Goal: Information Seeking & Learning: Find specific fact

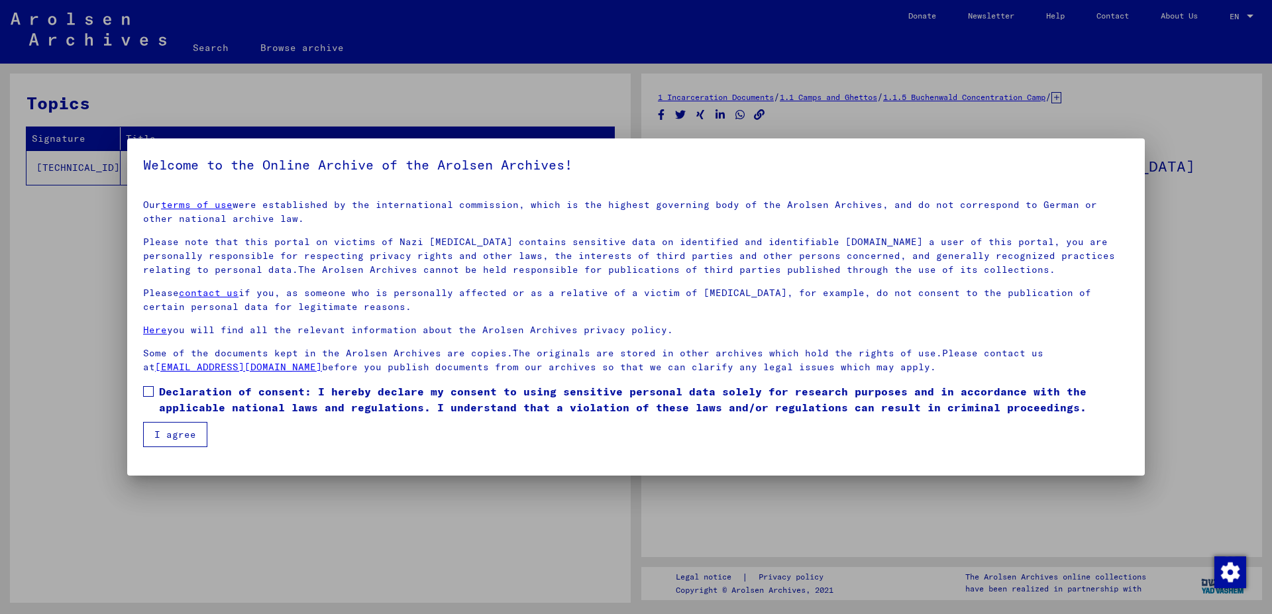
click at [172, 436] on button "I agree" at bounding box center [175, 434] width 64 height 25
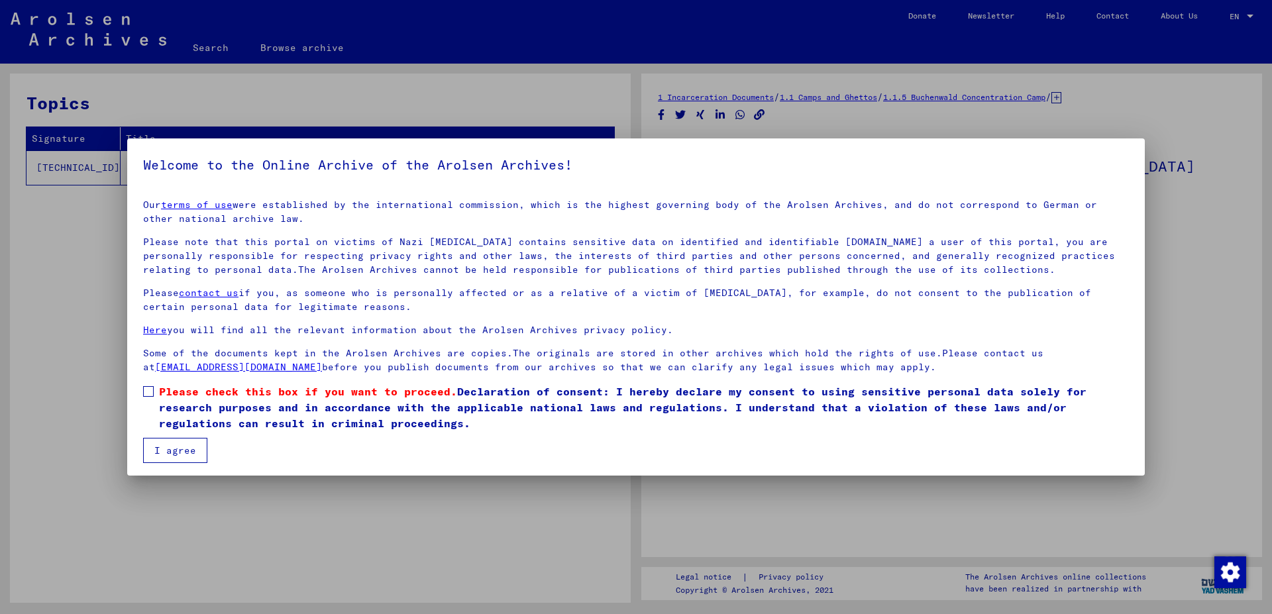
click at [150, 401] on label "Please check this box if you want to proceed. Declaration of consent: I hereby …" at bounding box center [635, 407] width 985 height 48
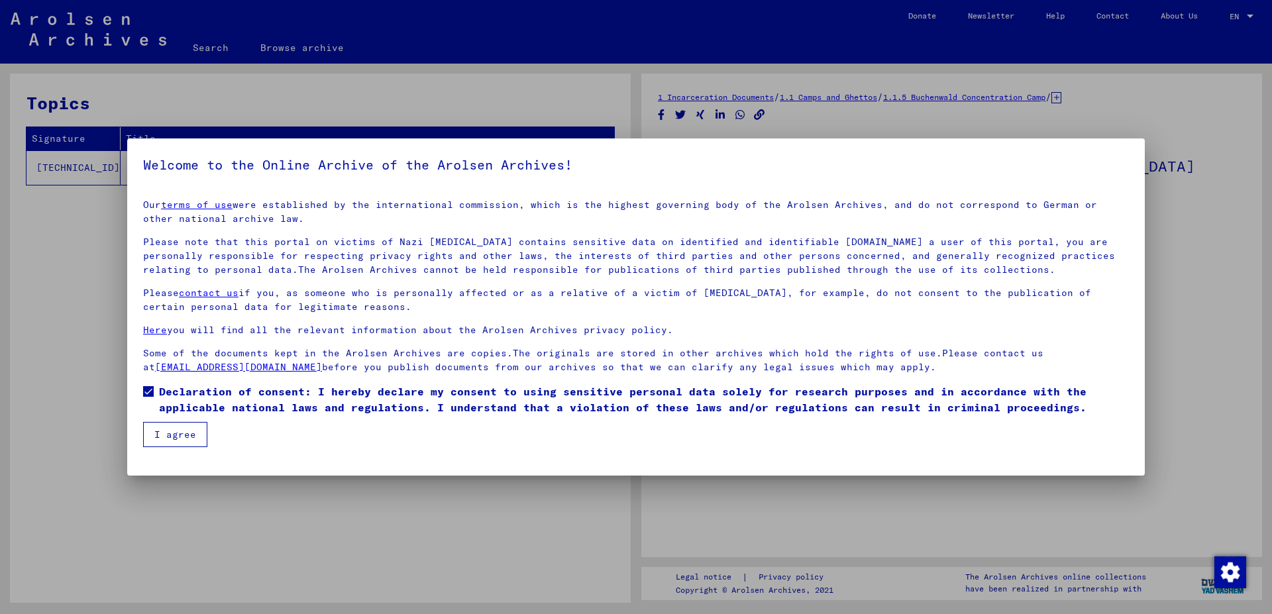
click at [166, 430] on button "I agree" at bounding box center [175, 434] width 64 height 25
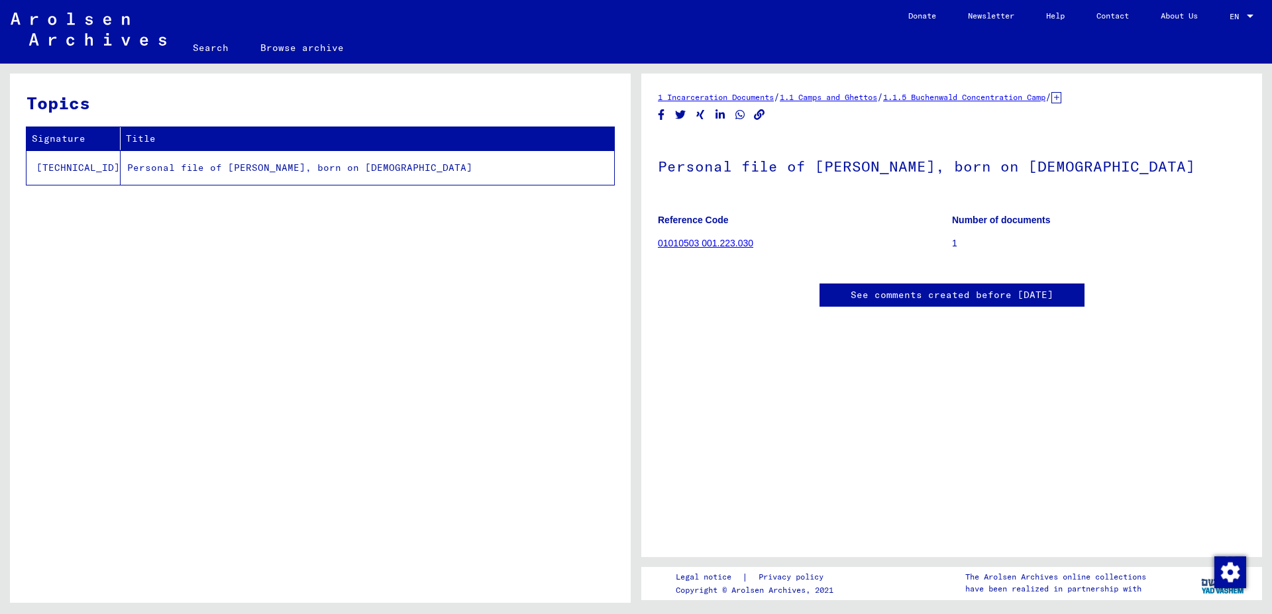
click at [307, 158] on td "Personal file of [PERSON_NAME], born on [DEMOGRAPHIC_DATA]" at bounding box center [367, 167] width 493 height 34
click at [324, 170] on td "Personal file of [PERSON_NAME], born on [DEMOGRAPHIC_DATA]" at bounding box center [367, 167] width 493 height 34
click at [217, 46] on link "Search" at bounding box center [211, 48] width 68 height 32
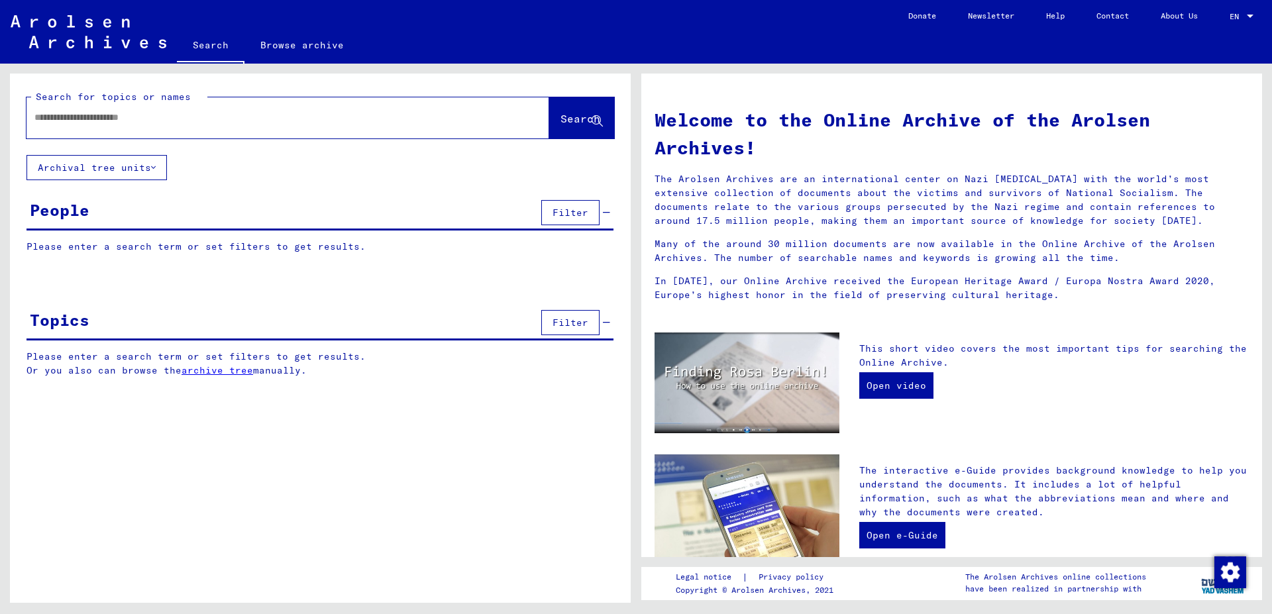
click at [172, 117] on input "text" at bounding box center [271, 118] width 475 height 14
type input "**********"
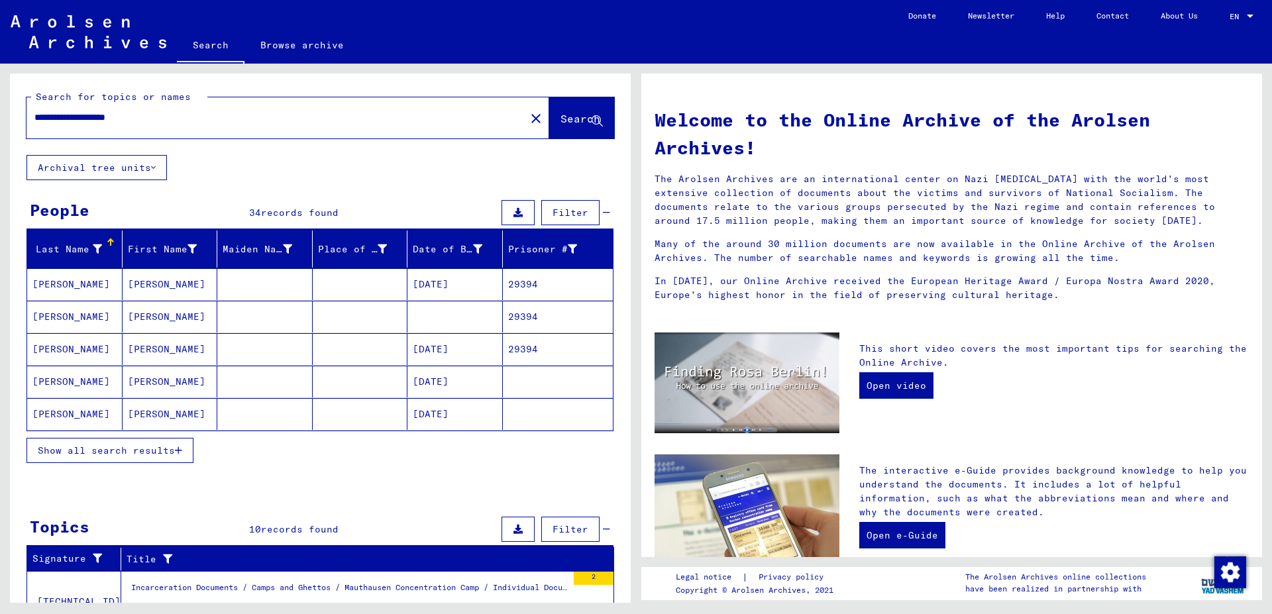
click at [517, 291] on mat-cell "29394" at bounding box center [558, 284] width 111 height 32
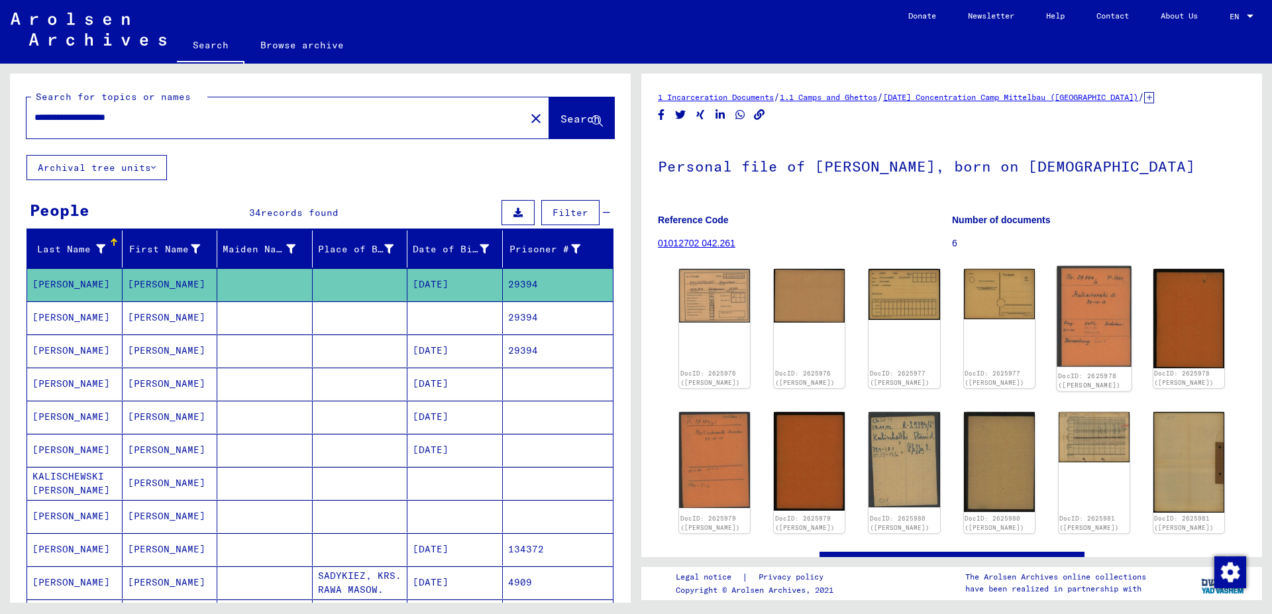
click at [1076, 305] on img at bounding box center [1093, 316] width 75 height 101
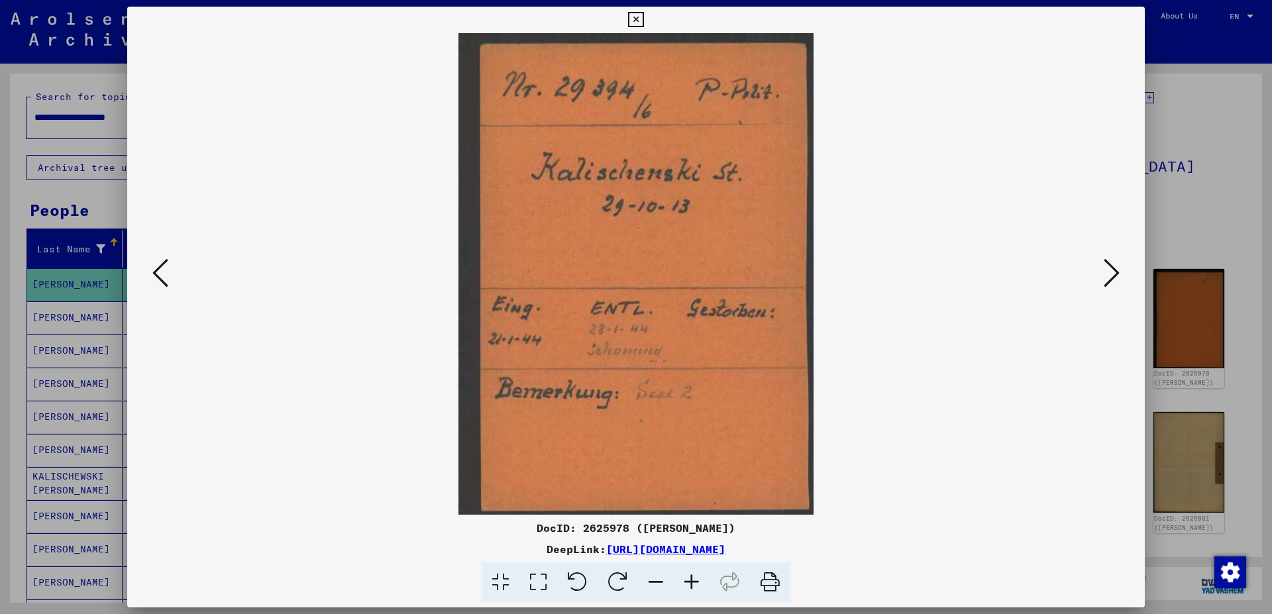
click at [1107, 291] on button at bounding box center [1111, 274] width 24 height 38
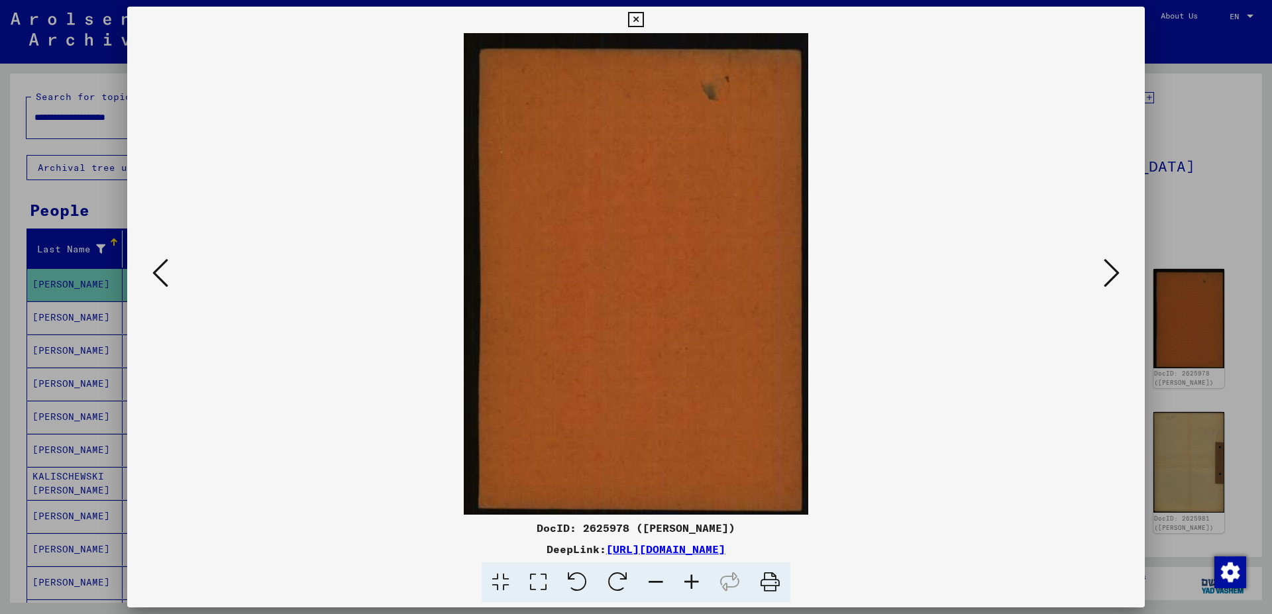
click at [1107, 291] on button at bounding box center [1111, 274] width 24 height 38
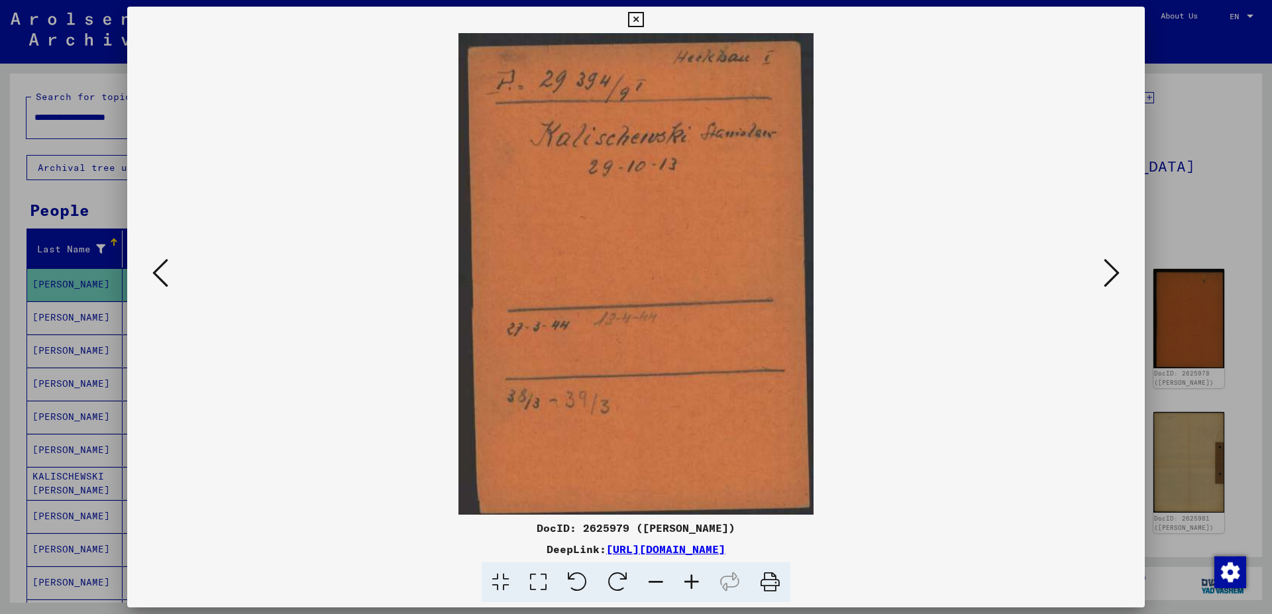
click at [1107, 291] on button at bounding box center [1111, 274] width 24 height 38
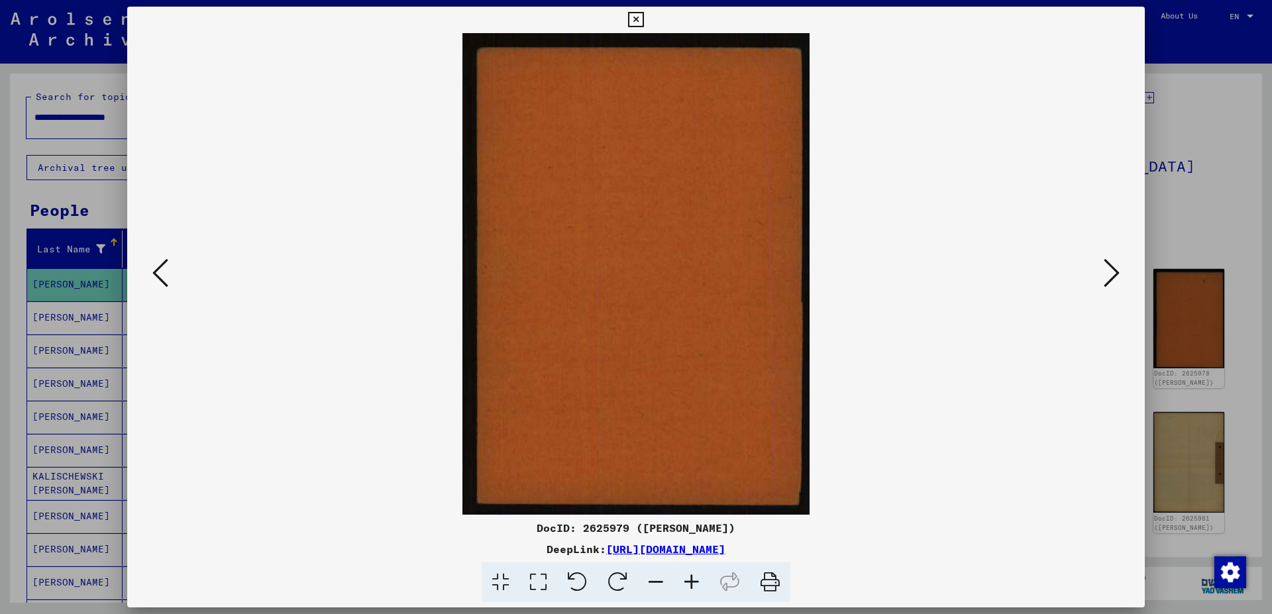
click at [1107, 291] on button at bounding box center [1111, 274] width 24 height 38
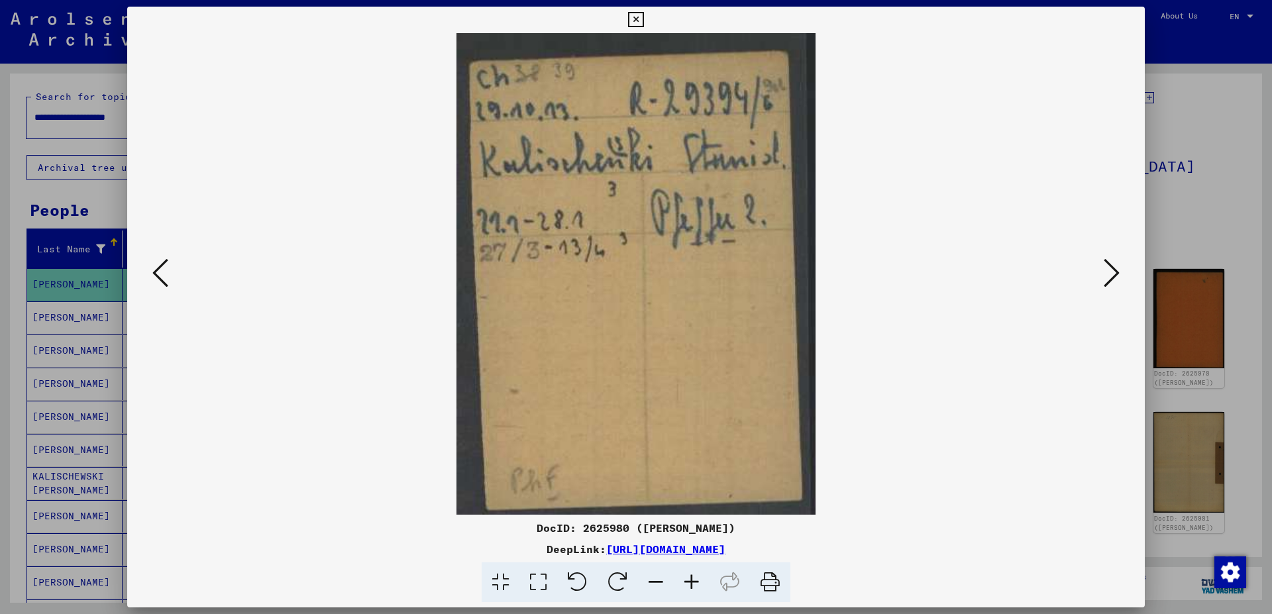
click at [1107, 291] on button at bounding box center [1111, 274] width 24 height 38
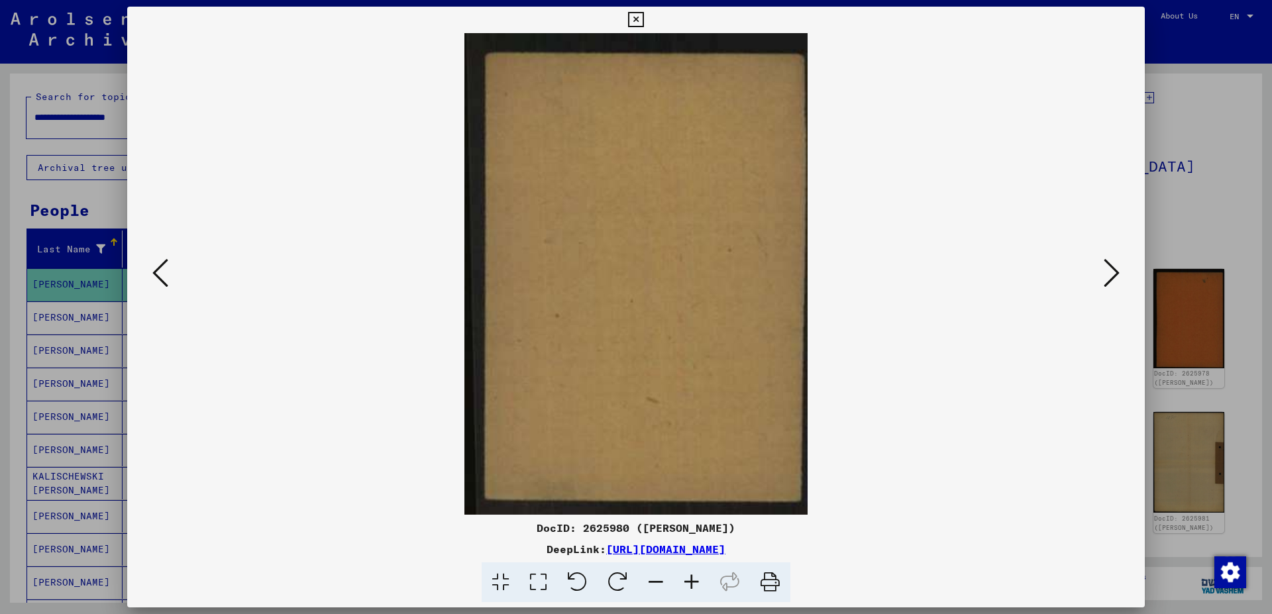
click at [1107, 291] on button at bounding box center [1111, 274] width 24 height 38
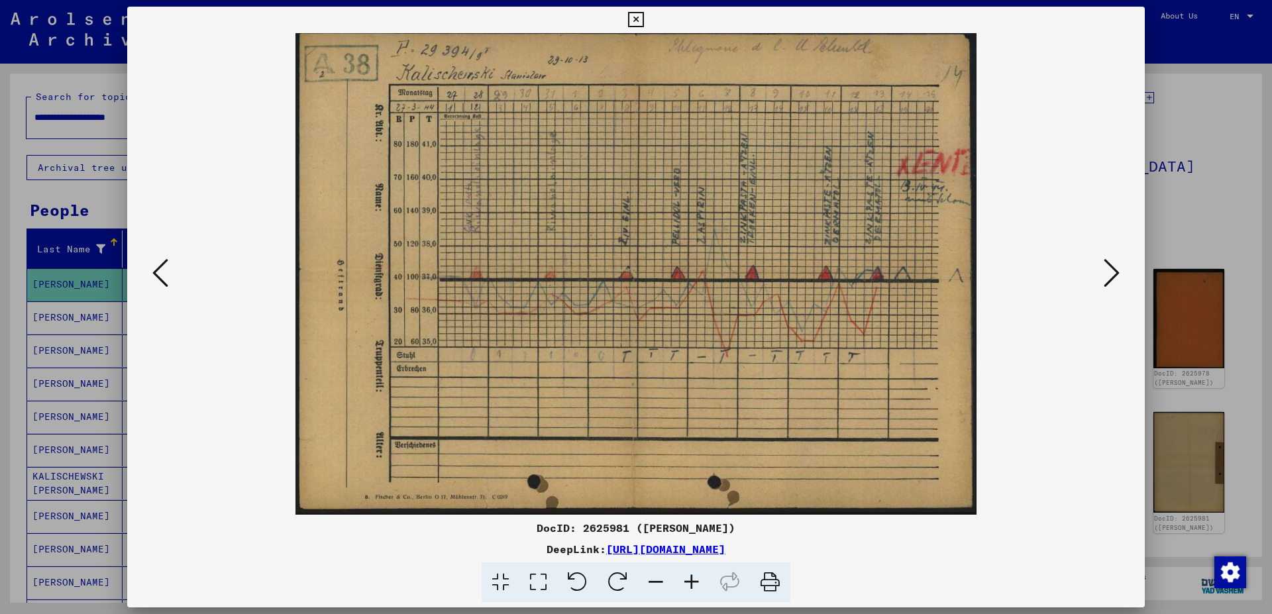
click at [1107, 291] on button at bounding box center [1111, 274] width 24 height 38
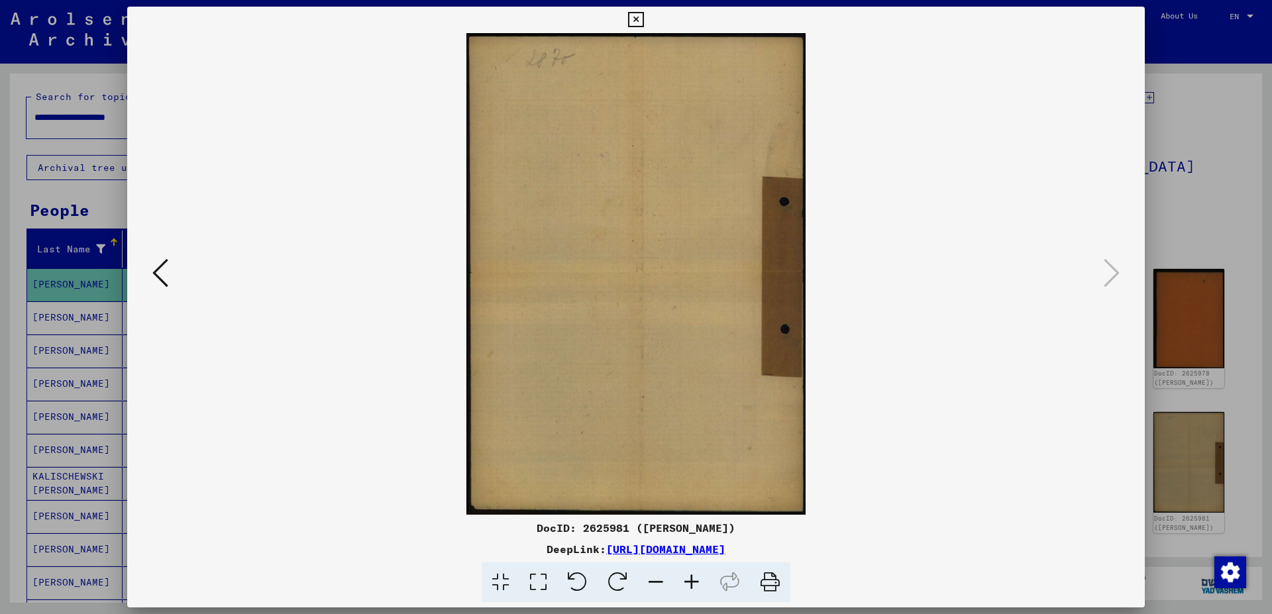
click at [643, 12] on icon at bounding box center [635, 20] width 15 height 16
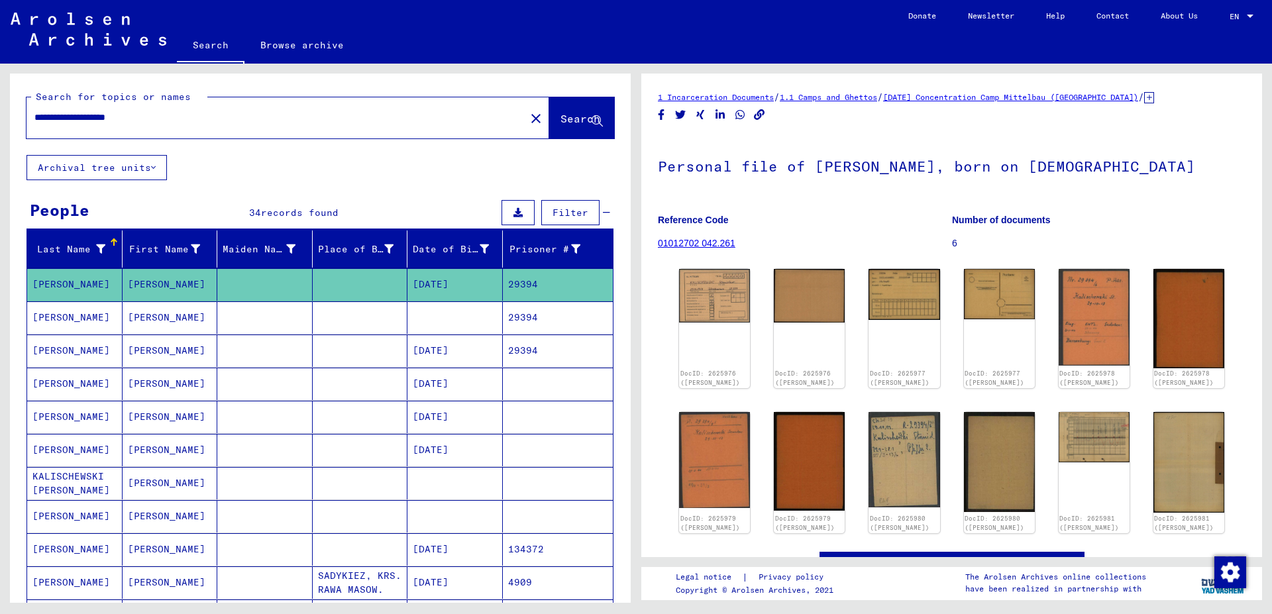
click at [524, 313] on mat-cell "29394" at bounding box center [558, 317] width 111 height 32
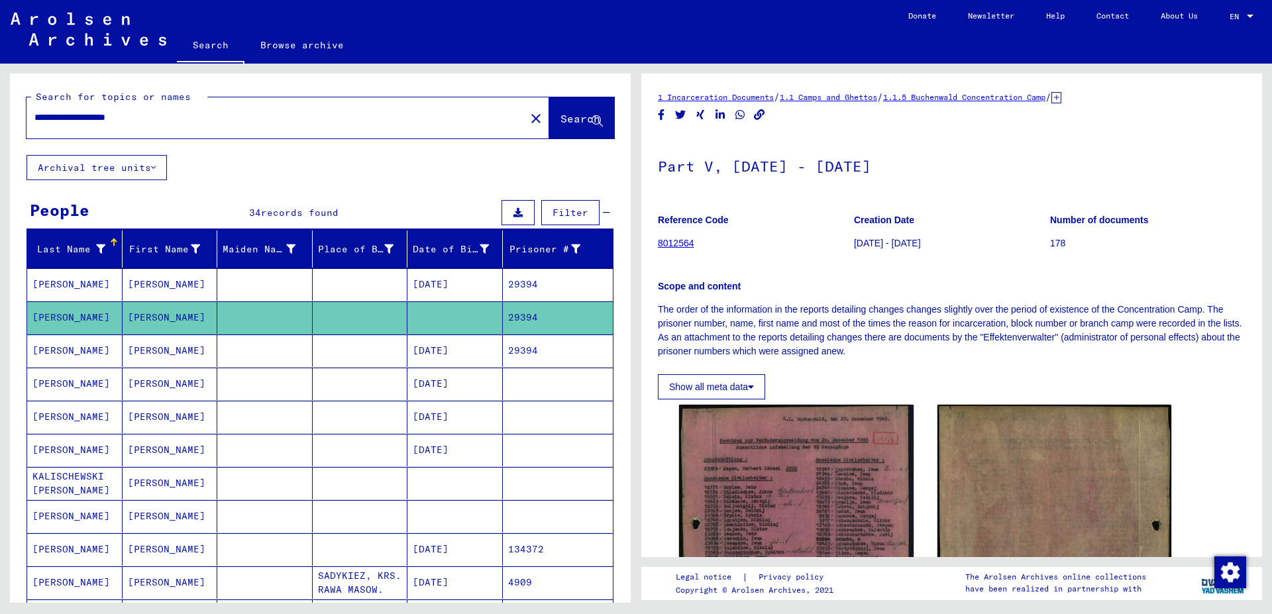
click at [524, 348] on mat-cell "29394" at bounding box center [558, 350] width 111 height 32
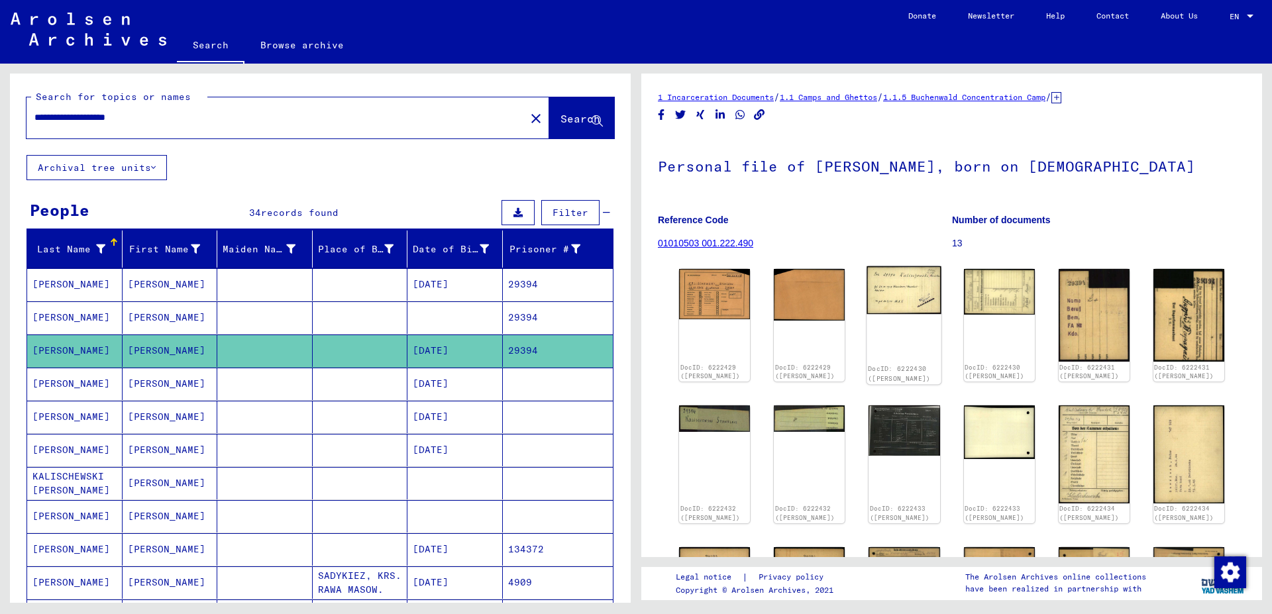
click at [901, 299] on img at bounding box center [904, 290] width 75 height 48
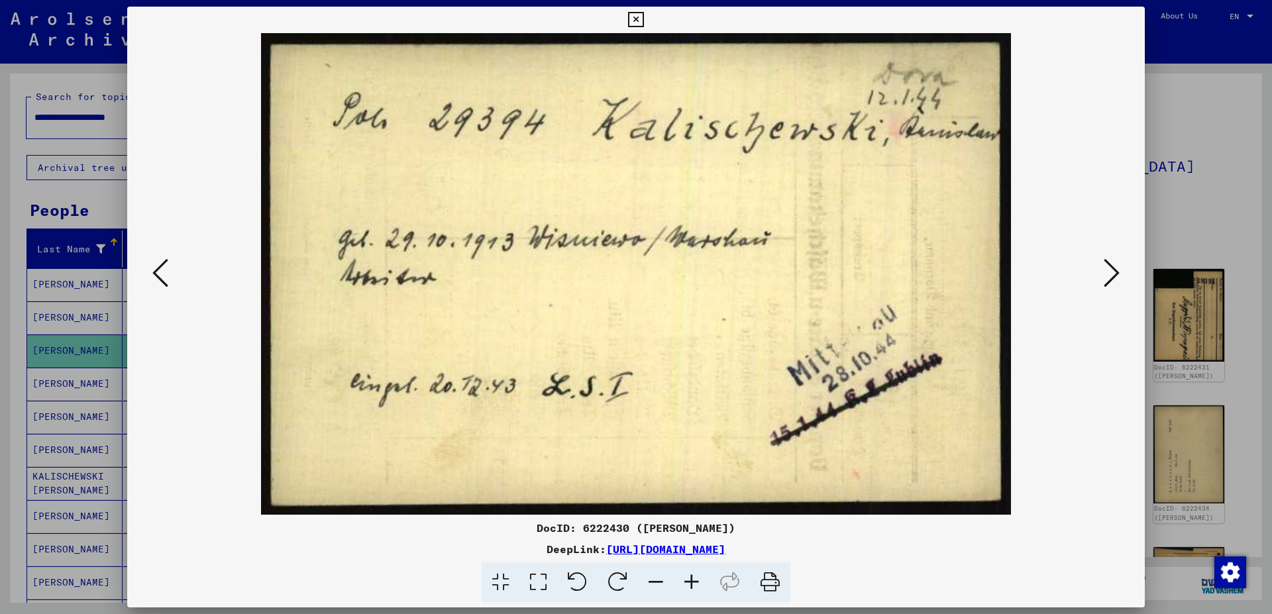
click at [1122, 278] on button at bounding box center [1111, 274] width 24 height 38
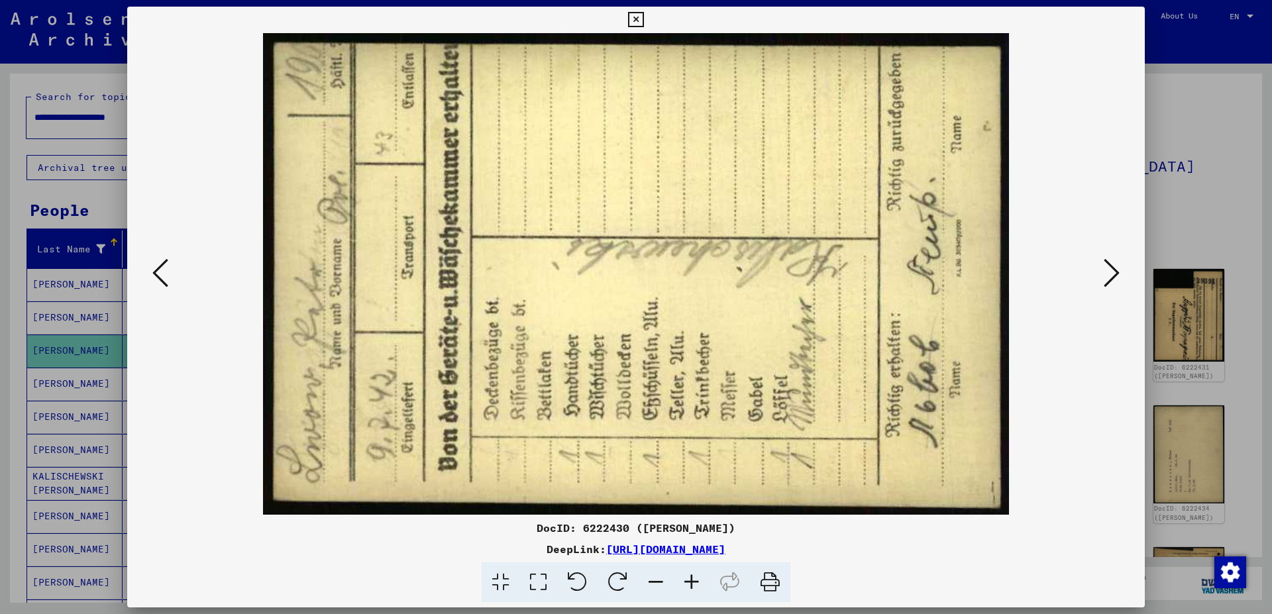
click at [1122, 278] on button at bounding box center [1111, 274] width 24 height 38
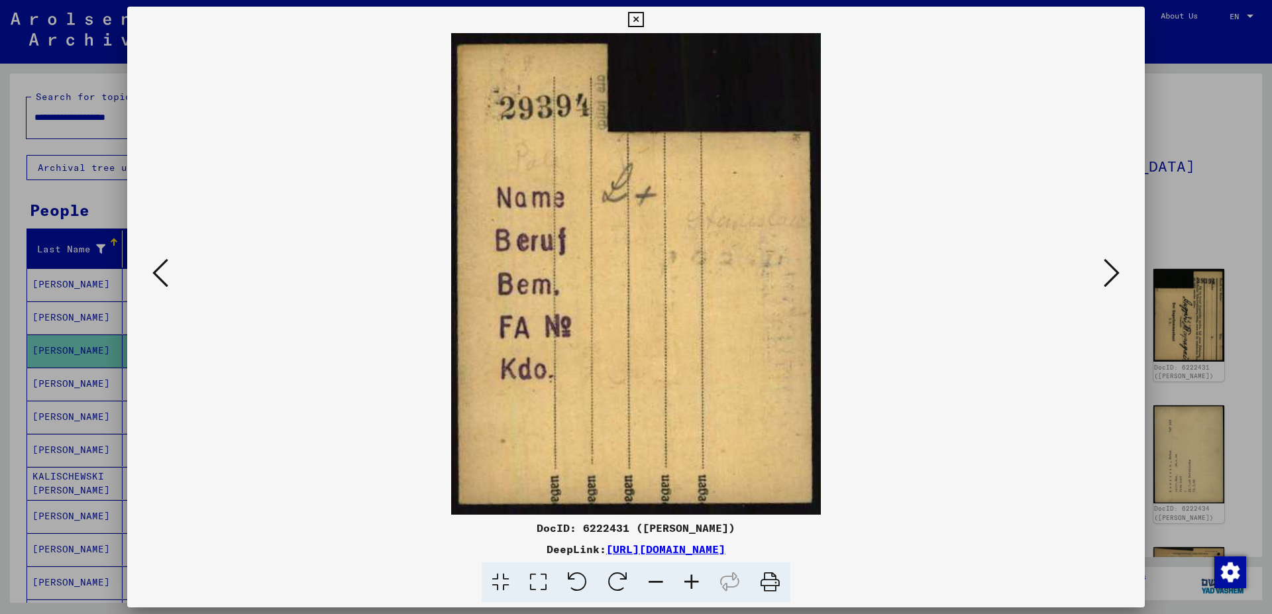
click at [1122, 278] on button at bounding box center [1111, 274] width 24 height 38
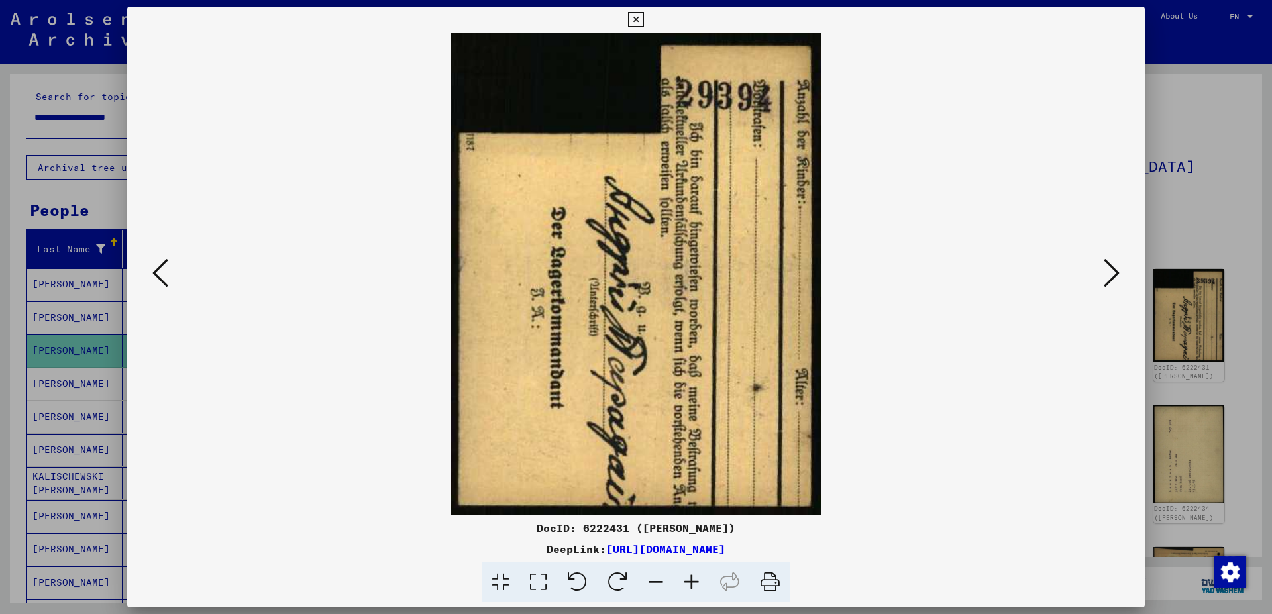
click at [1122, 278] on button at bounding box center [1111, 274] width 24 height 38
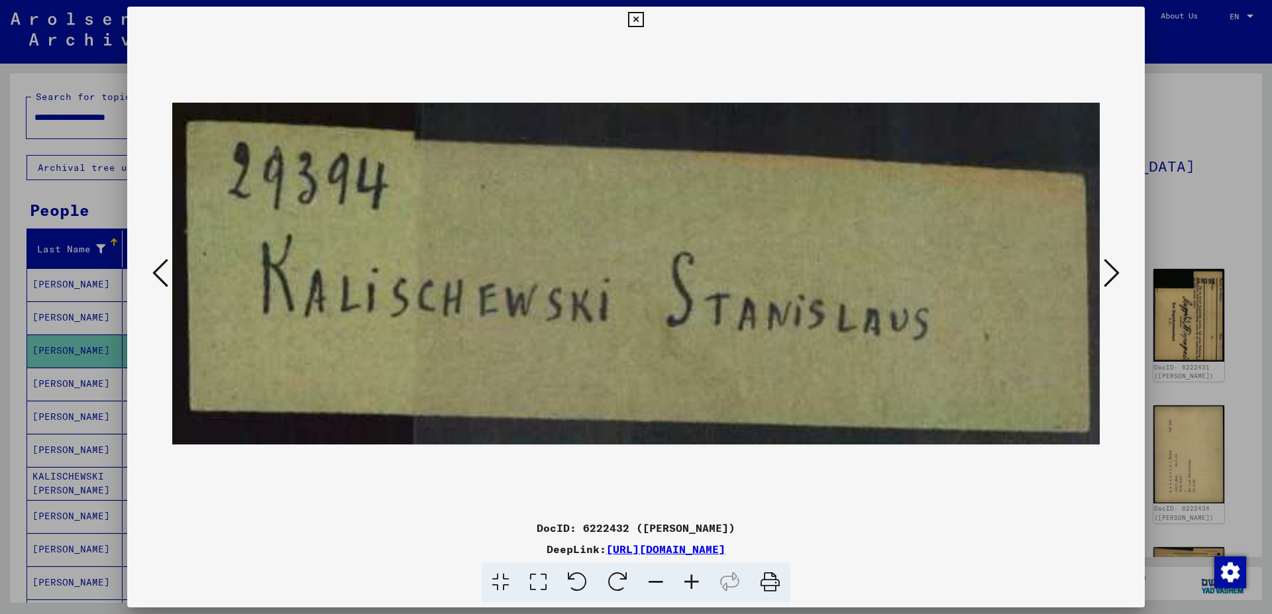
click at [1122, 278] on button at bounding box center [1111, 274] width 24 height 38
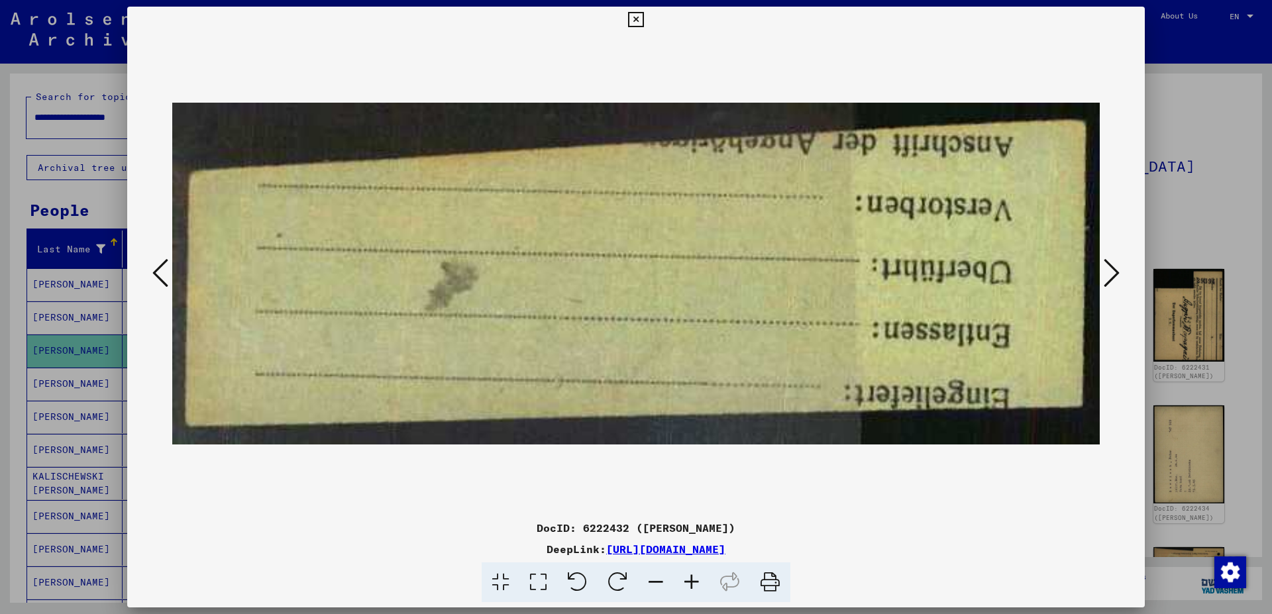
click at [1122, 278] on button at bounding box center [1111, 274] width 24 height 38
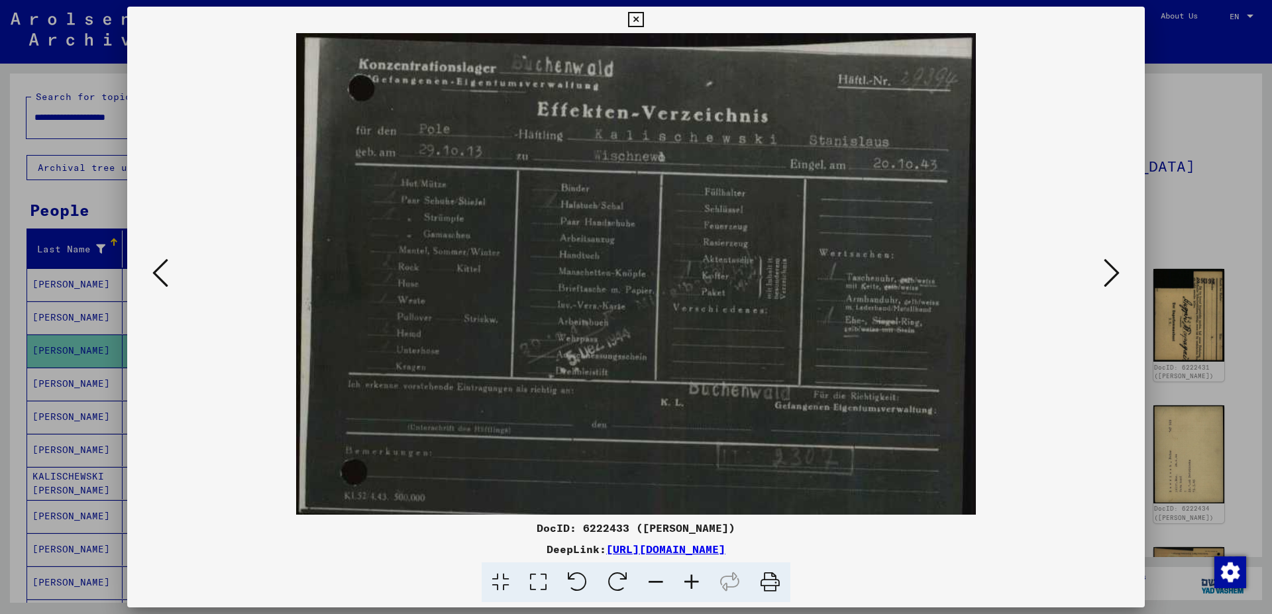
click at [1122, 278] on button at bounding box center [1111, 274] width 24 height 38
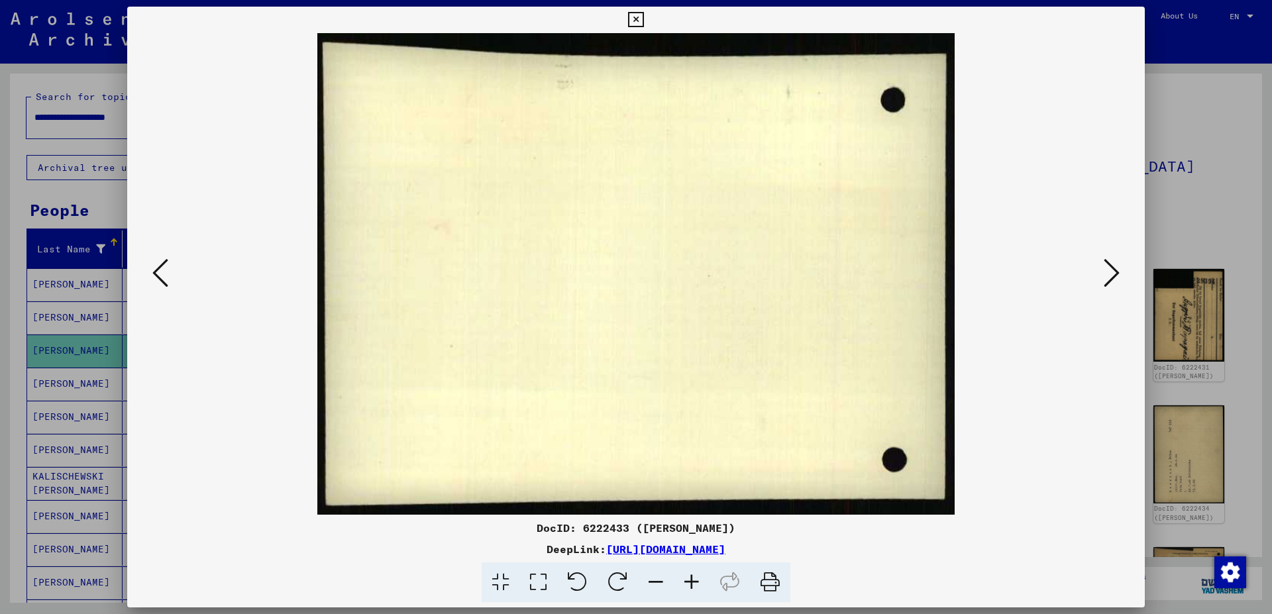
click at [1122, 278] on button at bounding box center [1111, 274] width 24 height 38
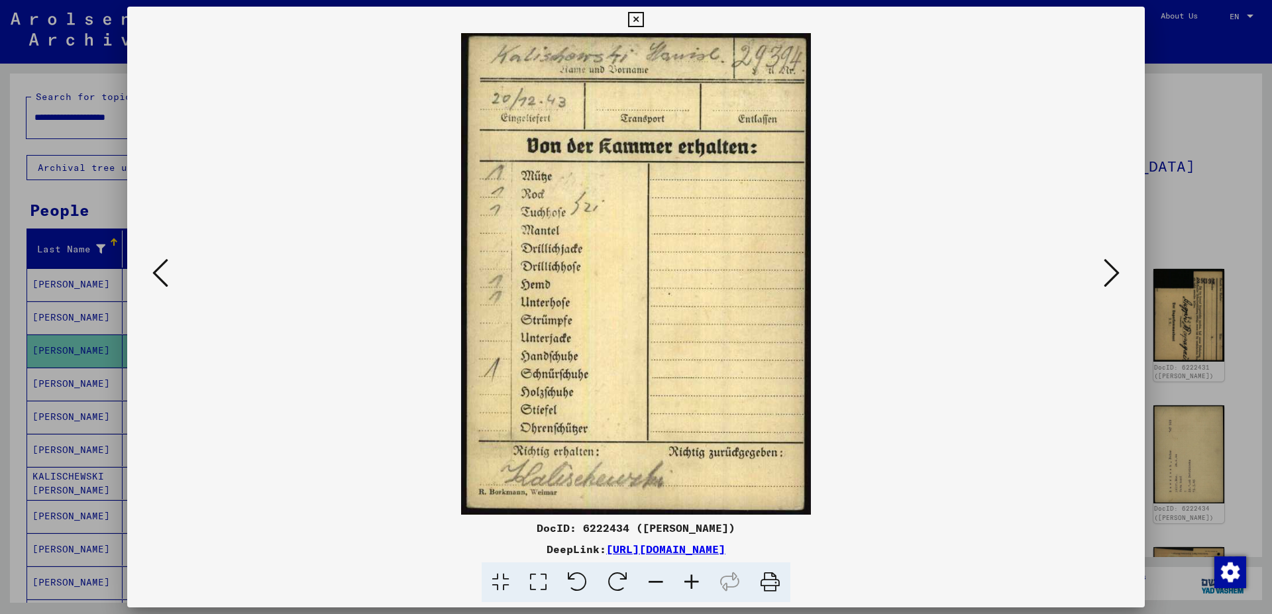
click at [1122, 278] on button at bounding box center [1111, 274] width 24 height 38
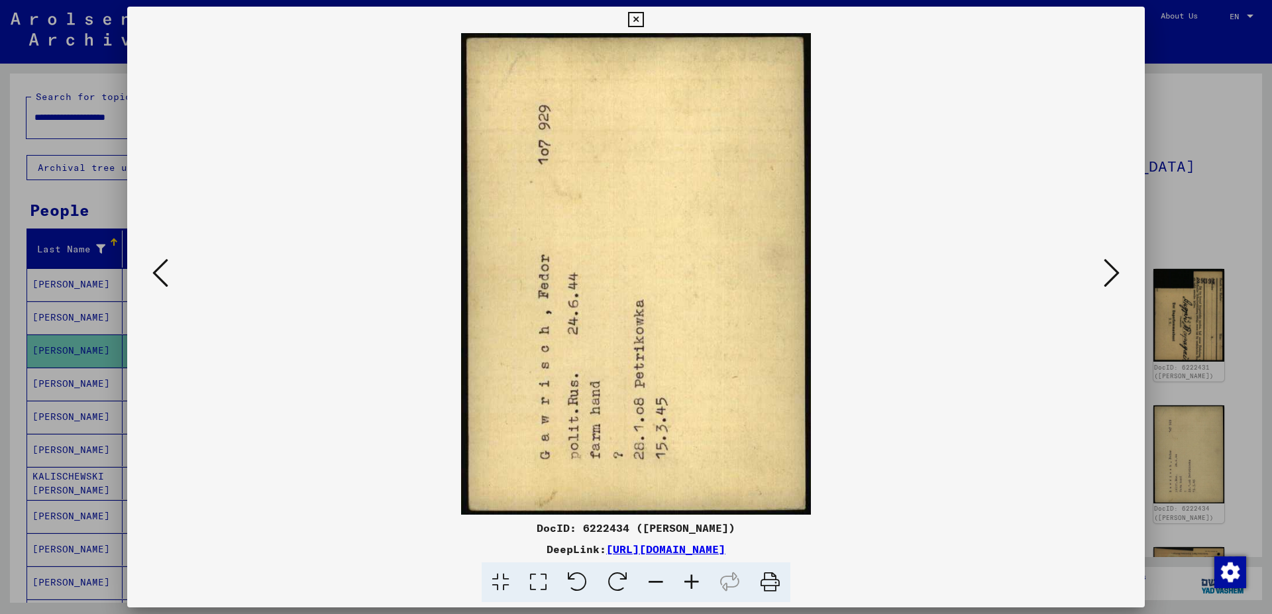
click at [1122, 278] on button at bounding box center [1111, 274] width 24 height 38
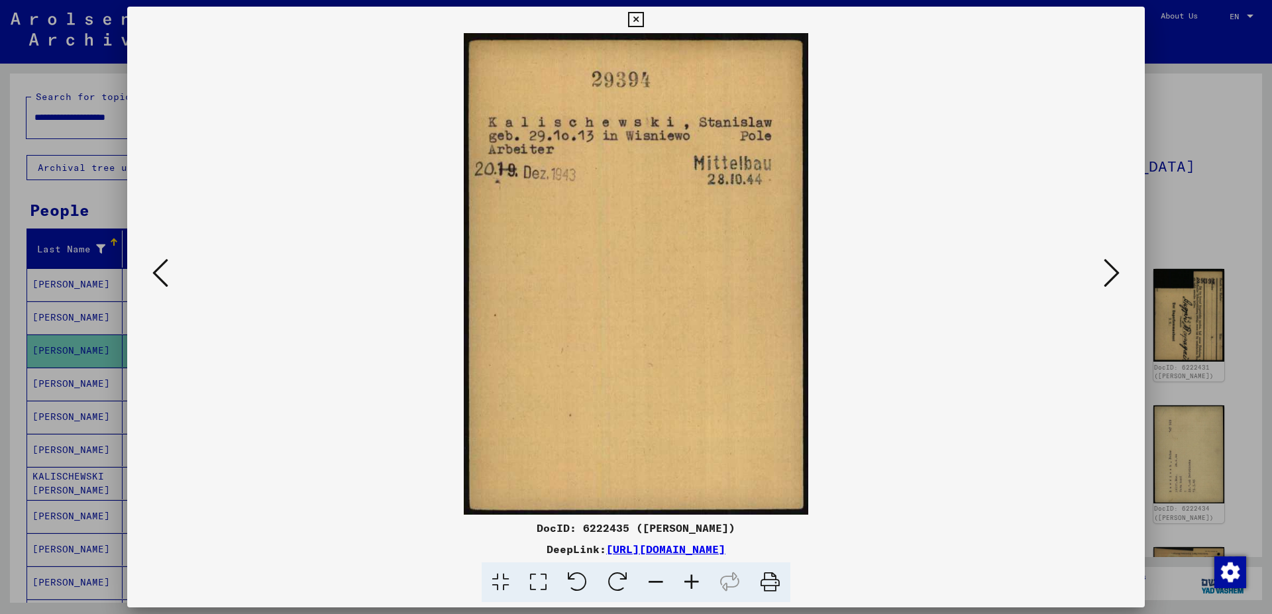
click at [1119, 261] on icon at bounding box center [1111, 273] width 16 height 32
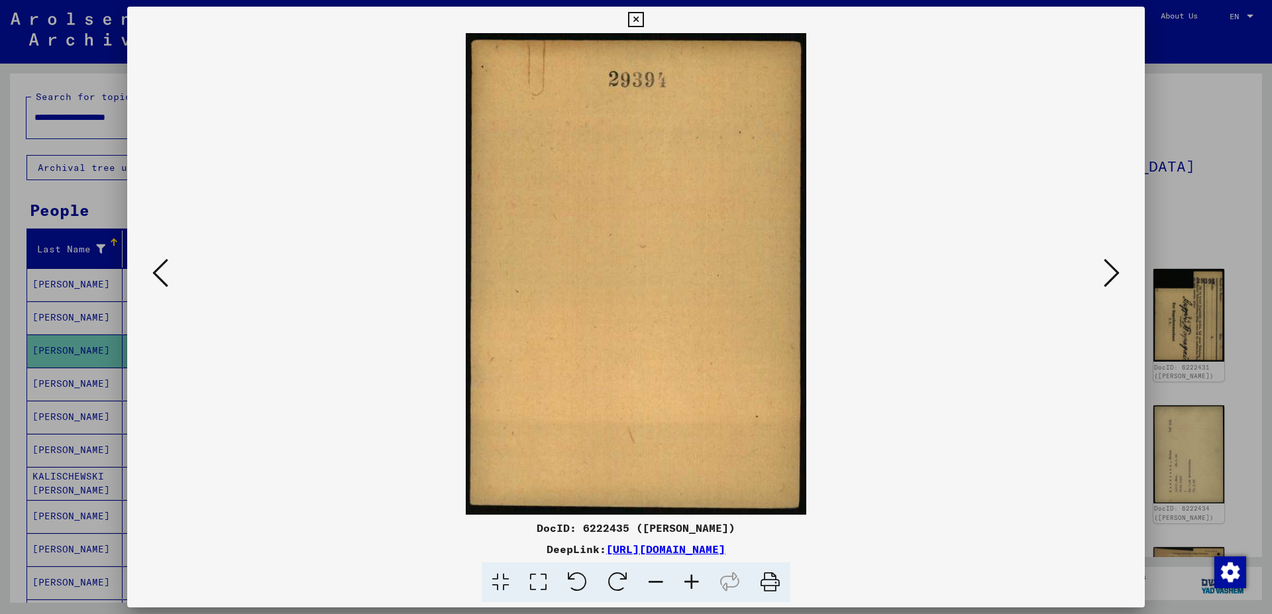
click at [1119, 261] on icon at bounding box center [1111, 273] width 16 height 32
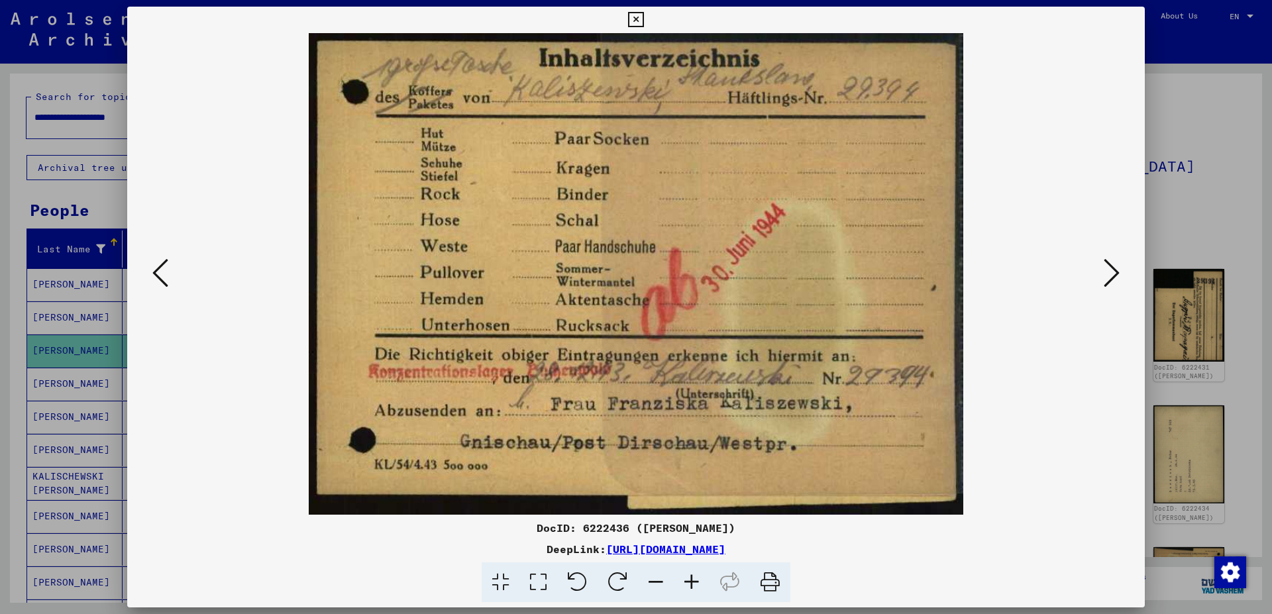
click at [1119, 261] on icon at bounding box center [1111, 273] width 16 height 32
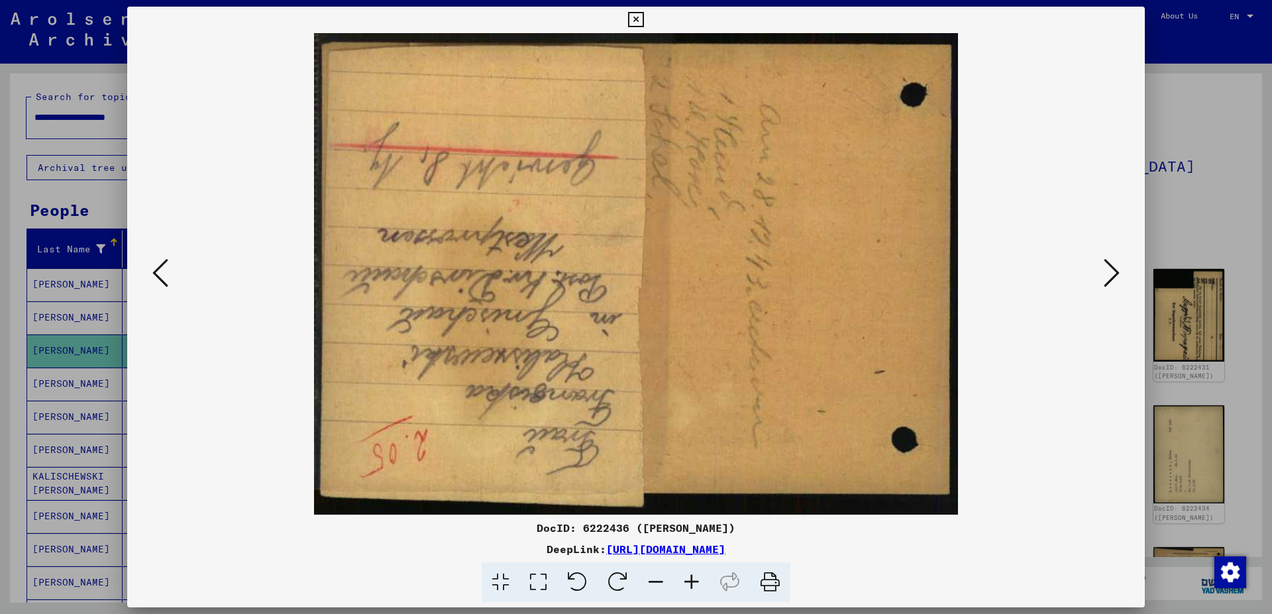
click at [631, 576] on icon at bounding box center [617, 582] width 40 height 40
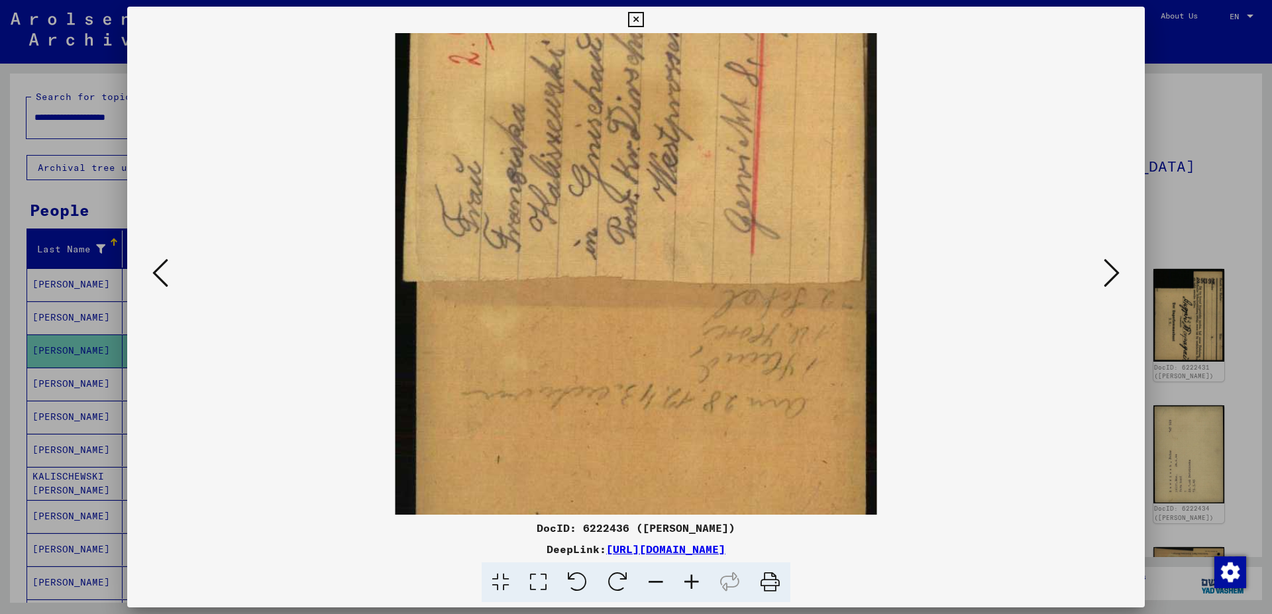
click at [631, 576] on icon at bounding box center [617, 582] width 40 height 40
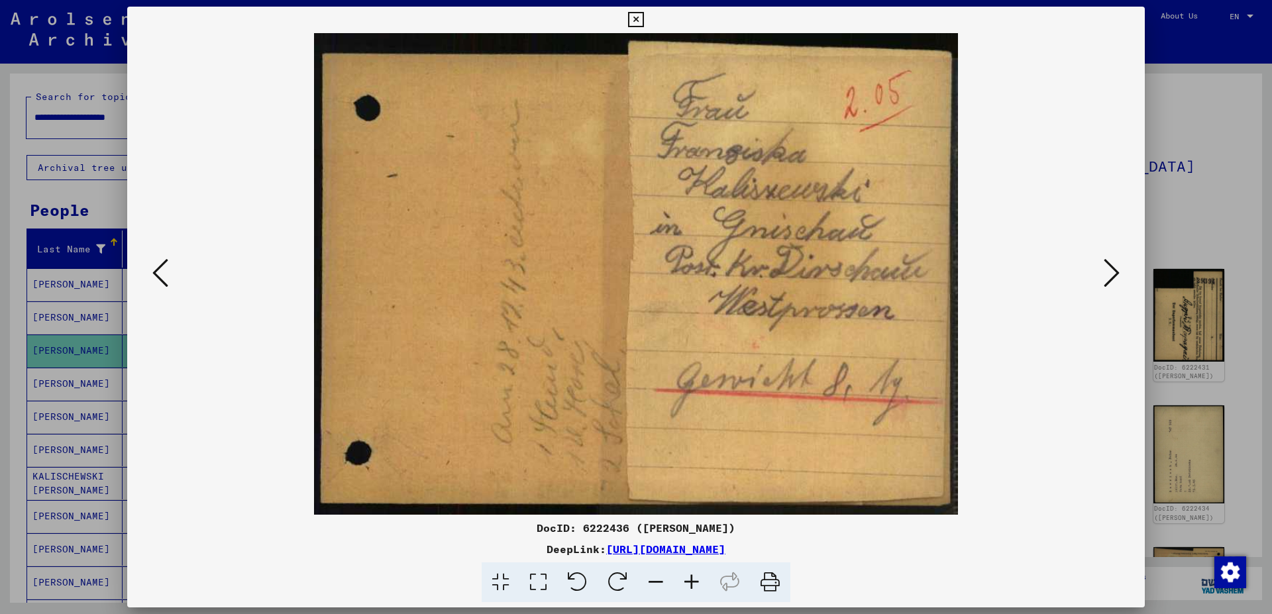
click at [1122, 275] on button at bounding box center [1111, 274] width 24 height 38
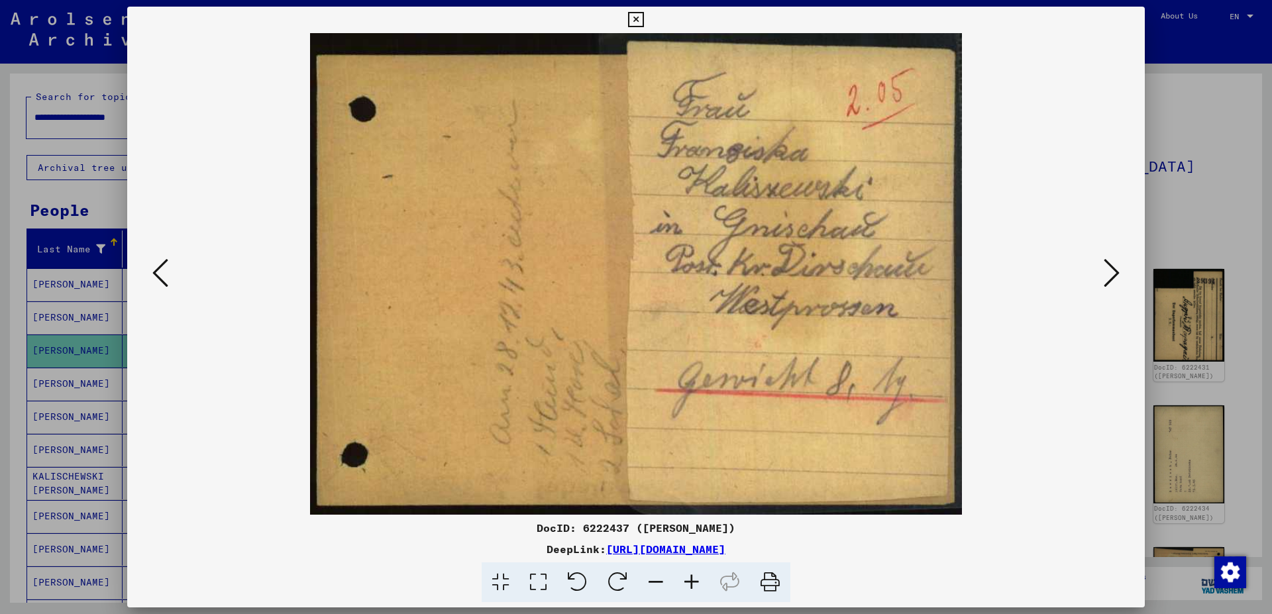
click at [1122, 275] on button at bounding box center [1111, 274] width 24 height 38
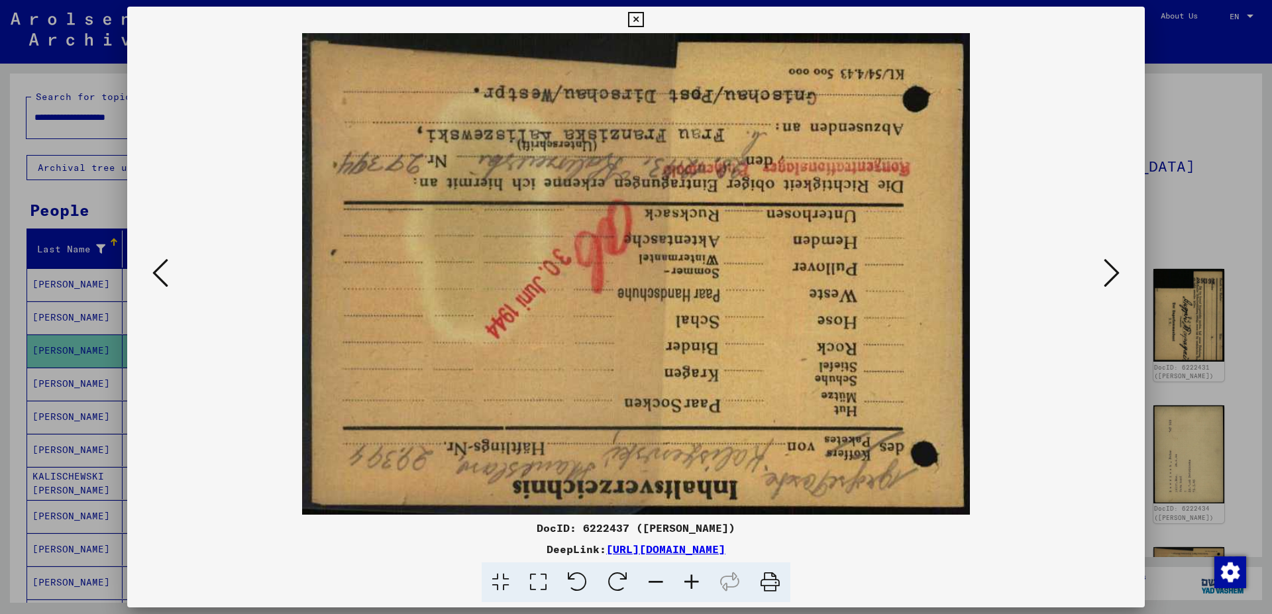
click at [583, 575] on icon at bounding box center [577, 582] width 40 height 40
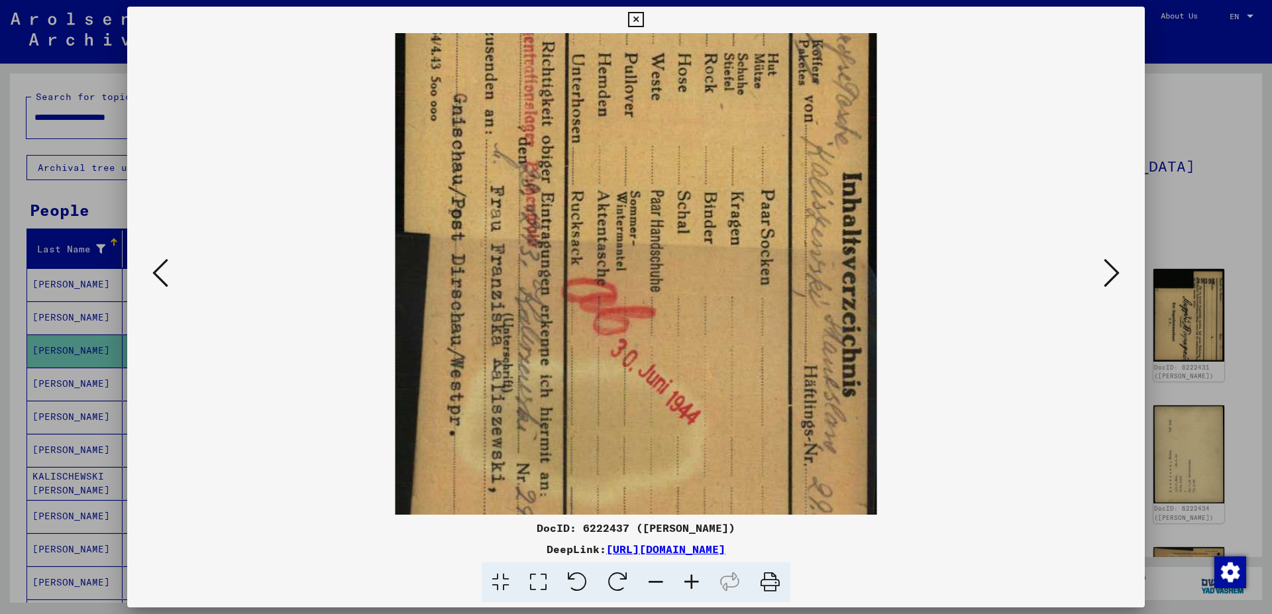
click at [583, 575] on icon at bounding box center [577, 582] width 40 height 40
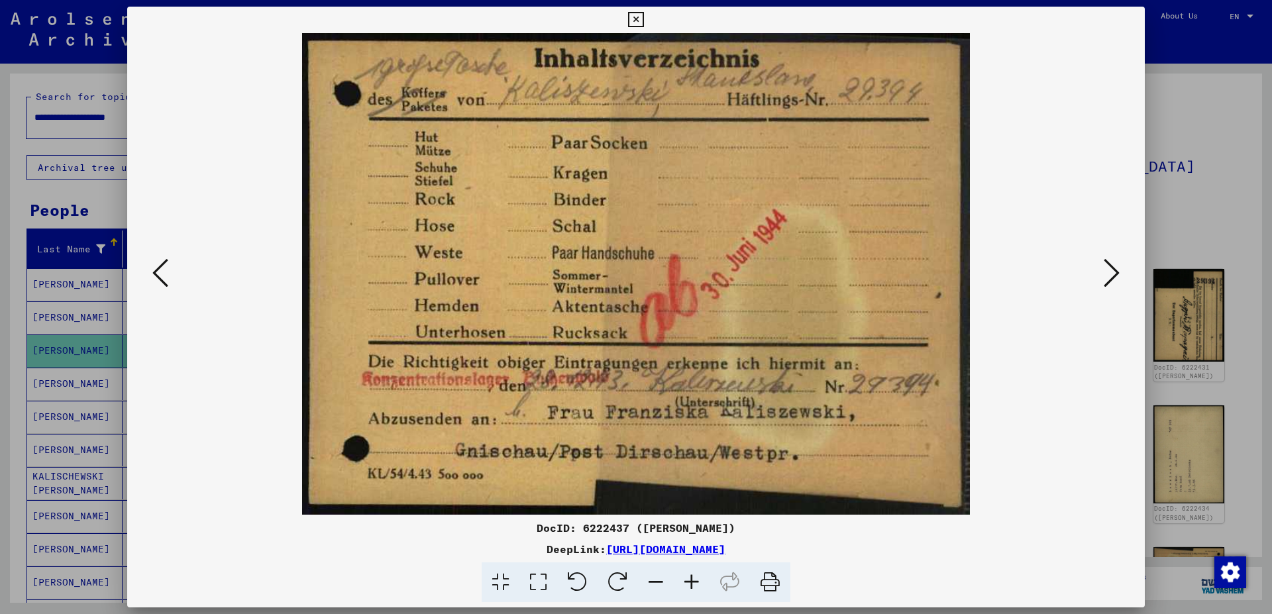
click at [1121, 263] on button at bounding box center [1111, 274] width 24 height 38
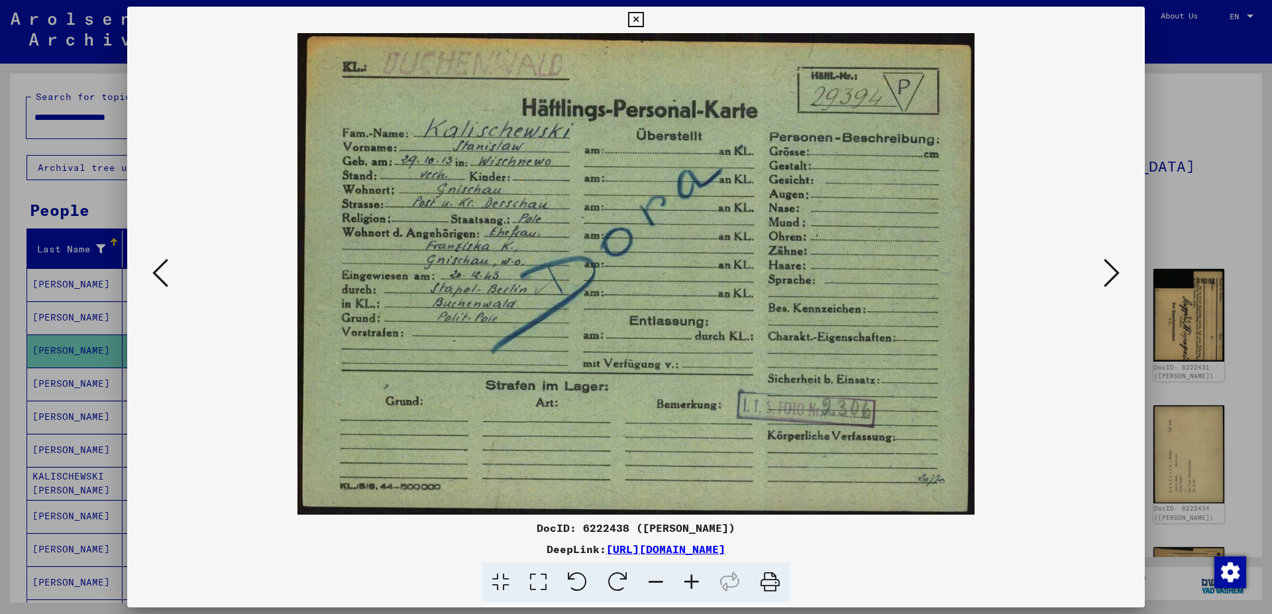
click at [1114, 277] on icon at bounding box center [1111, 273] width 16 height 32
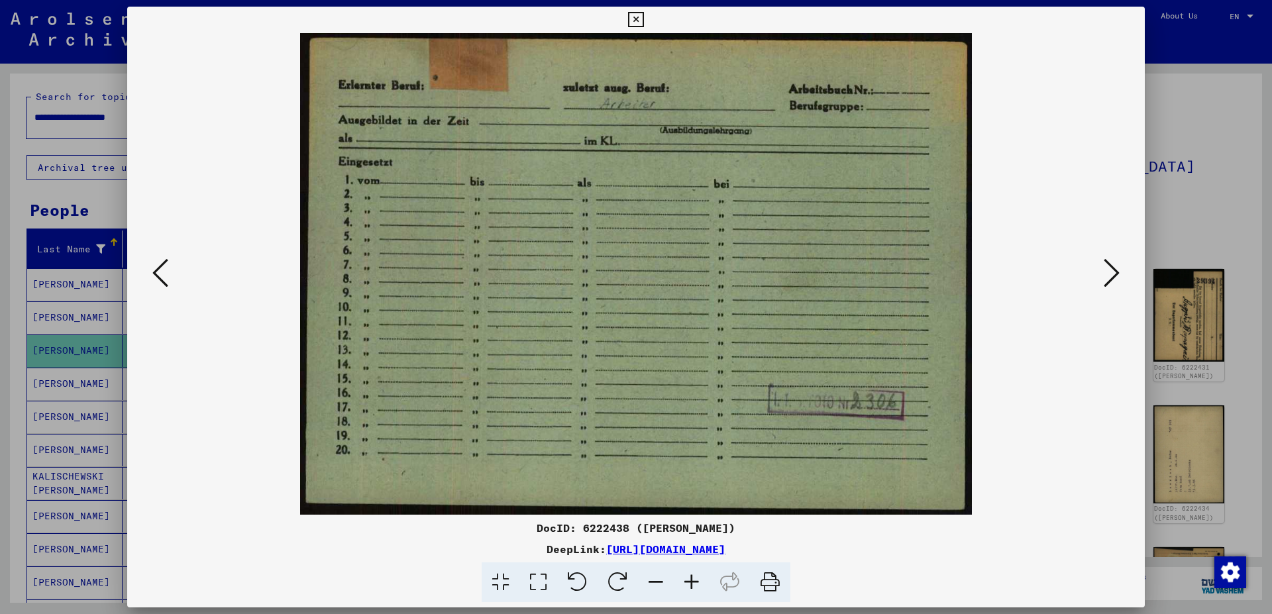
click at [1114, 277] on icon at bounding box center [1111, 273] width 16 height 32
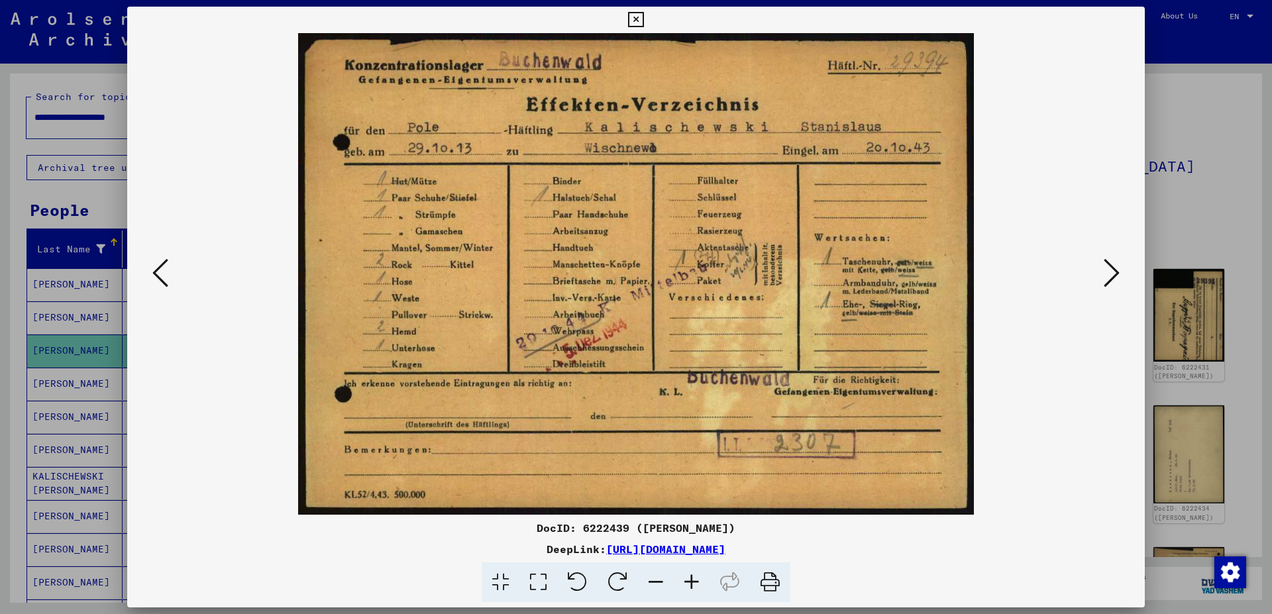
click at [1114, 277] on icon at bounding box center [1111, 273] width 16 height 32
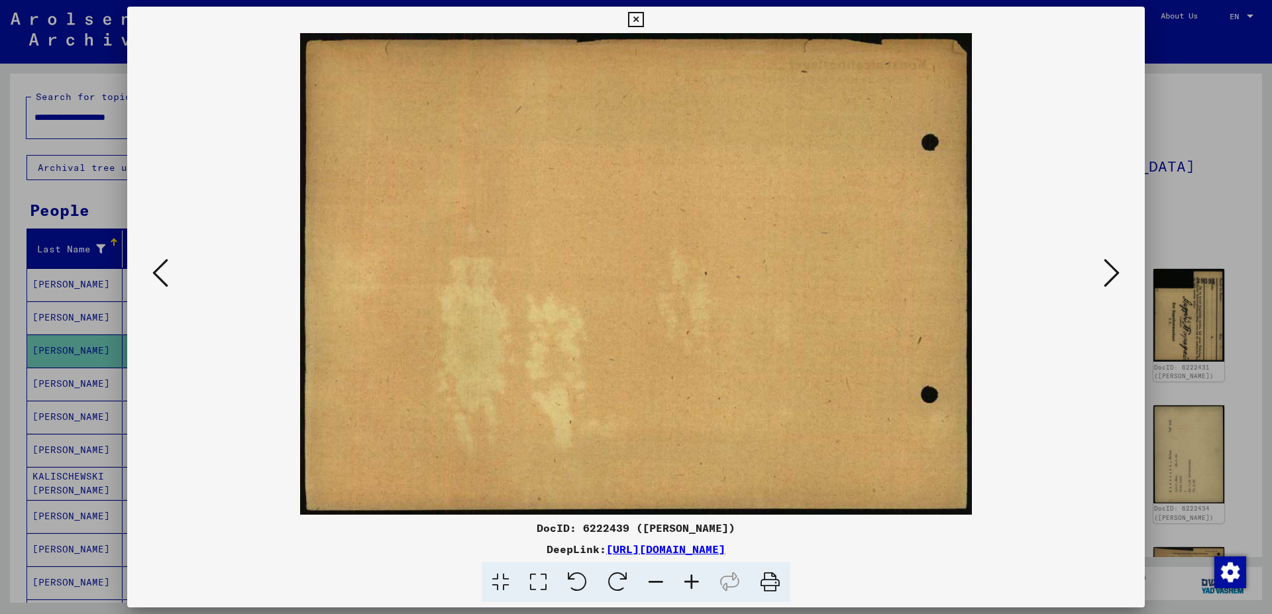
click at [1114, 277] on icon at bounding box center [1111, 273] width 16 height 32
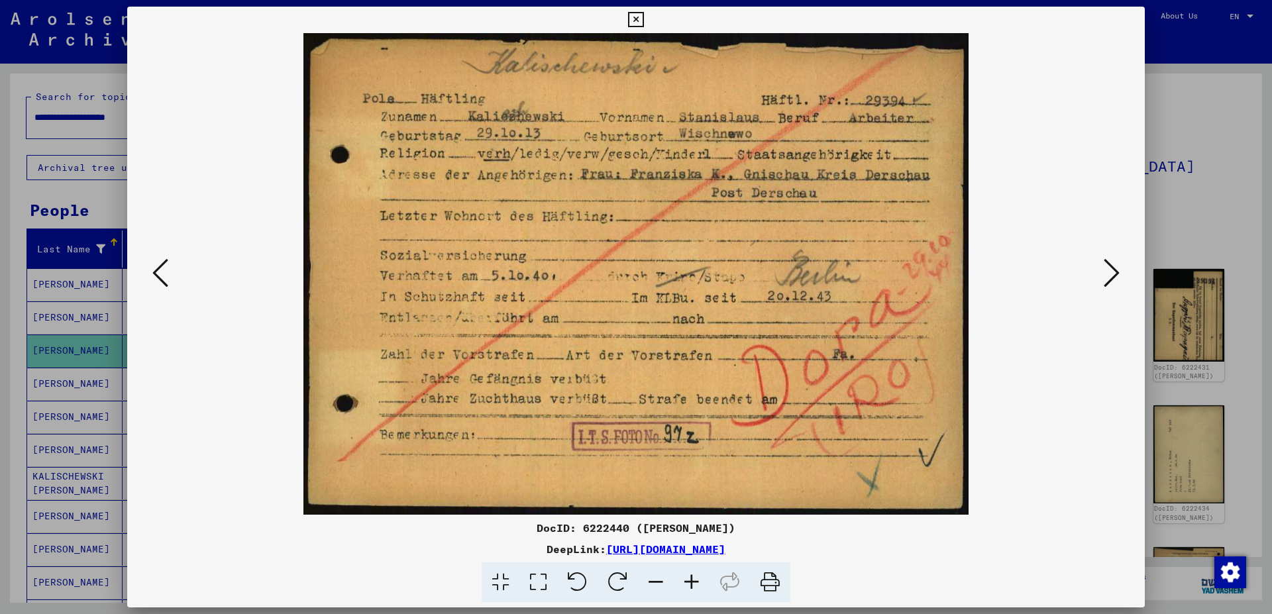
click at [1114, 277] on icon at bounding box center [1111, 273] width 16 height 32
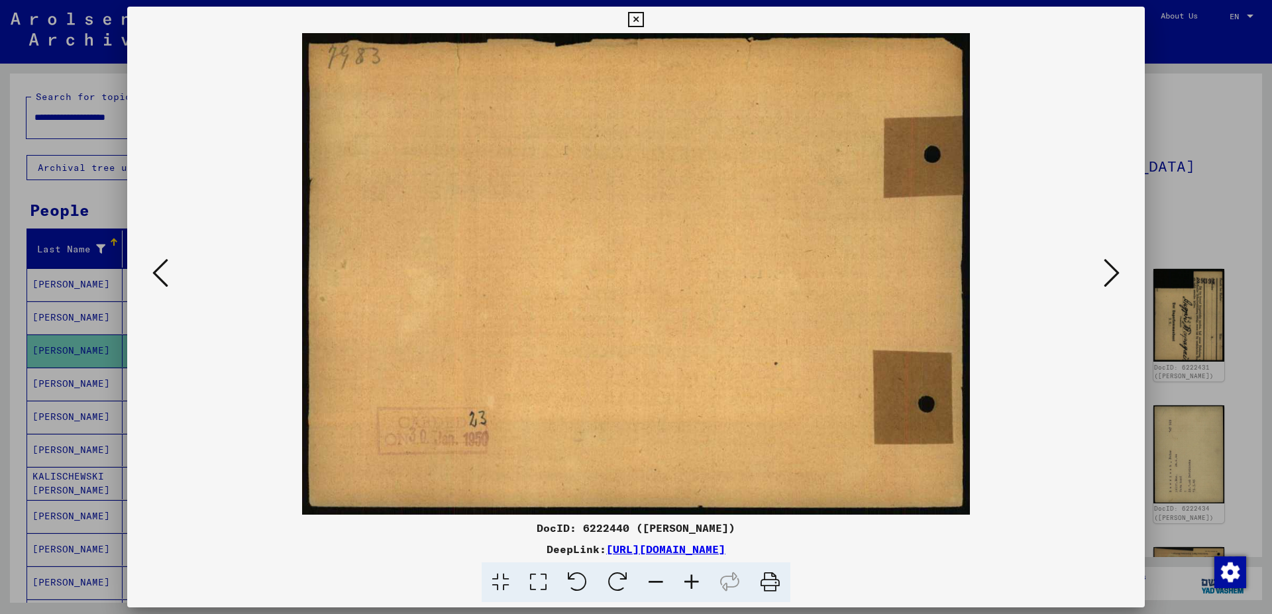
click at [1114, 277] on icon at bounding box center [1111, 273] width 16 height 32
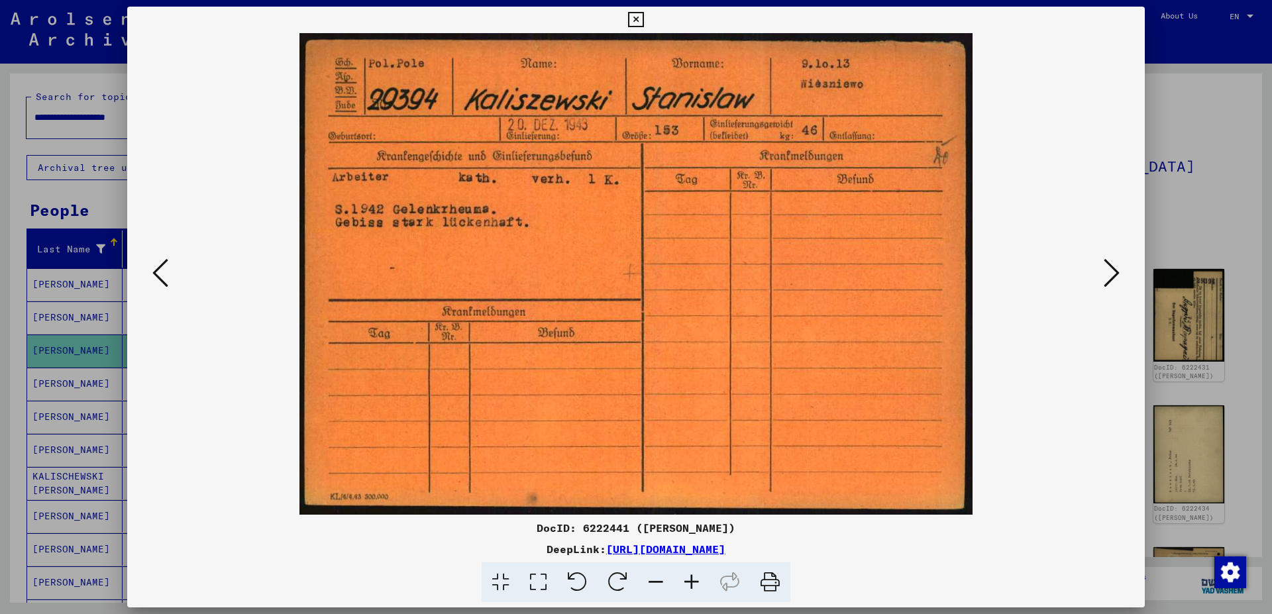
click at [1114, 277] on icon at bounding box center [1111, 273] width 16 height 32
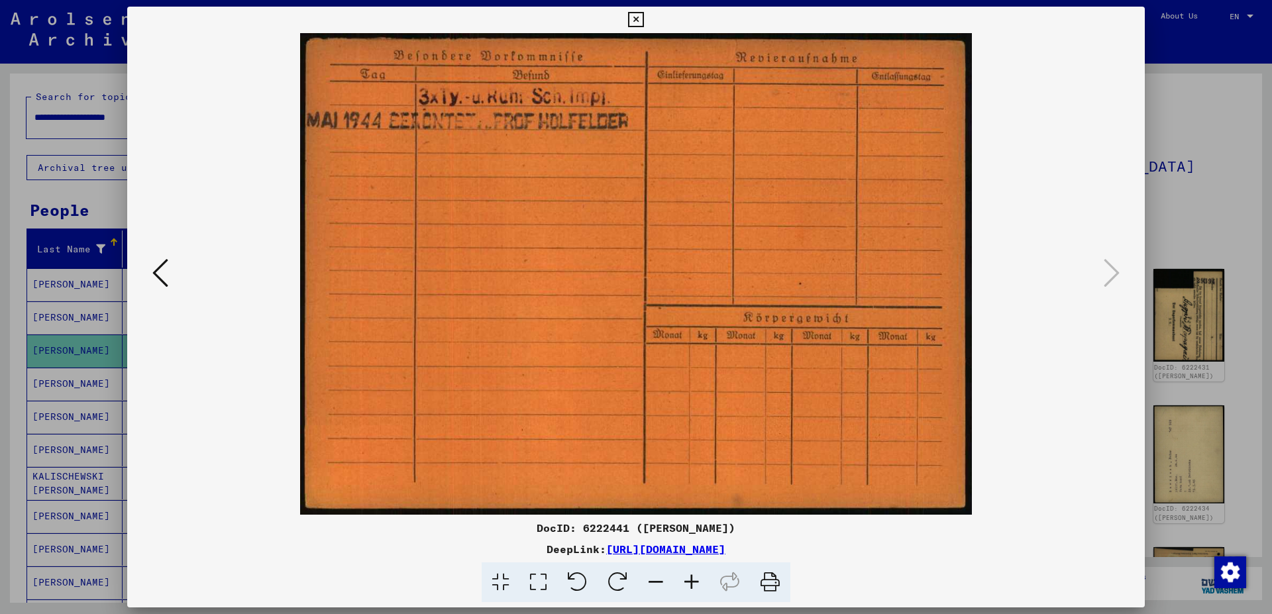
click at [643, 13] on icon at bounding box center [635, 20] width 15 height 16
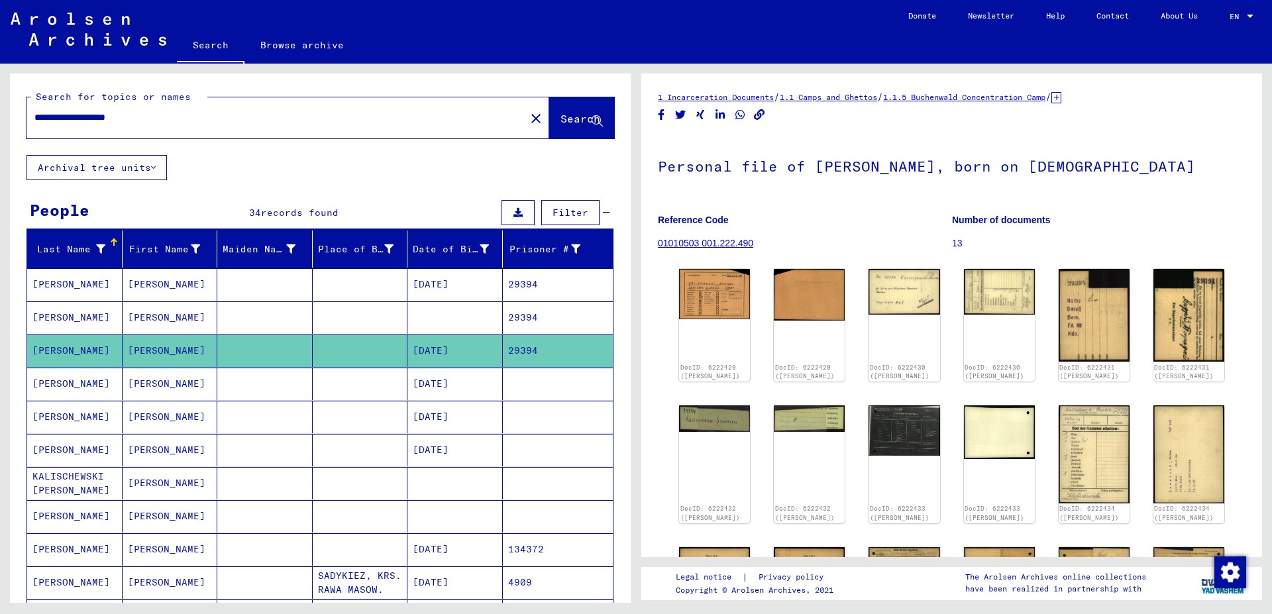
click at [505, 548] on mat-cell "134372" at bounding box center [558, 549] width 111 height 32
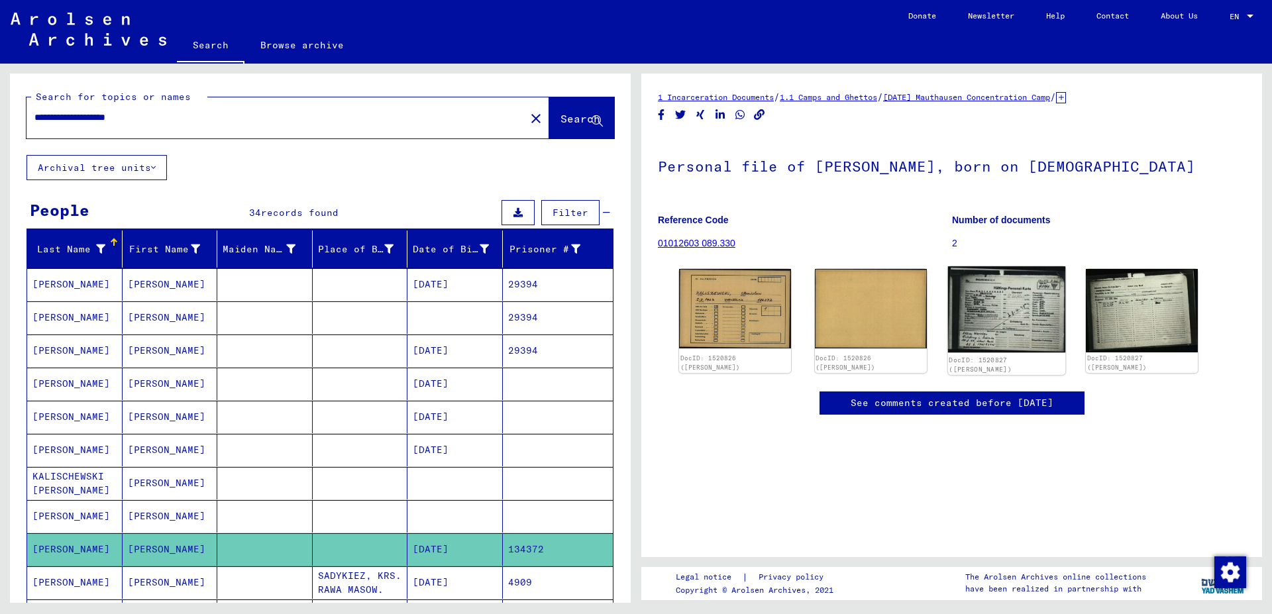
click at [960, 334] on img at bounding box center [1005, 309] width 117 height 86
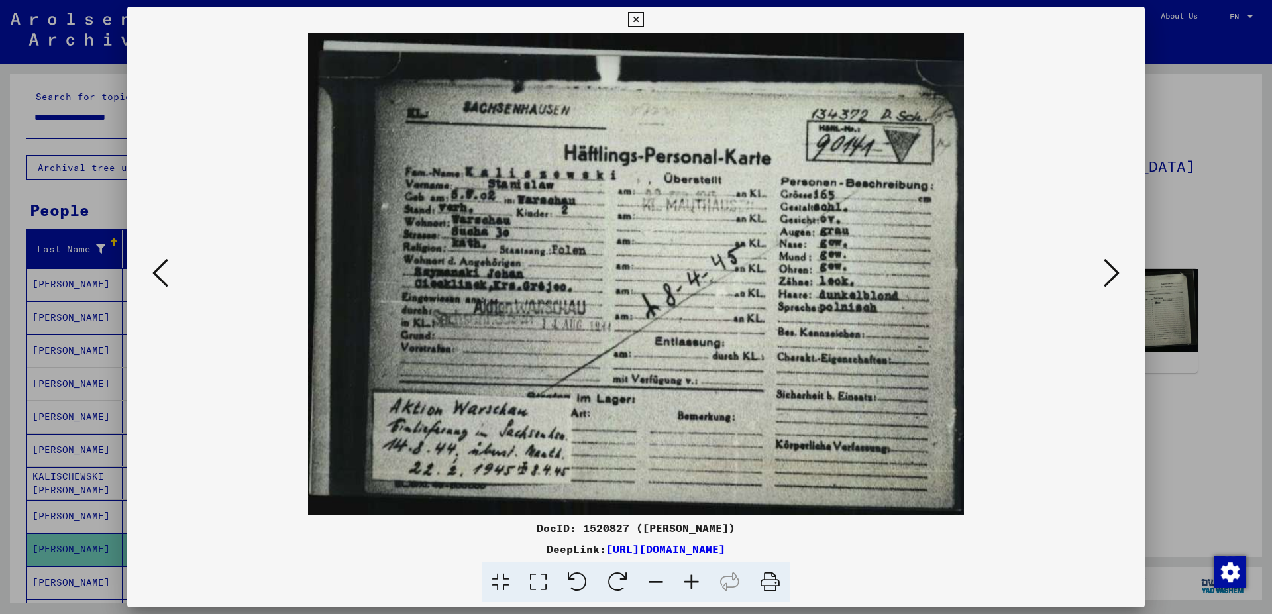
click at [643, 17] on icon at bounding box center [635, 20] width 15 height 16
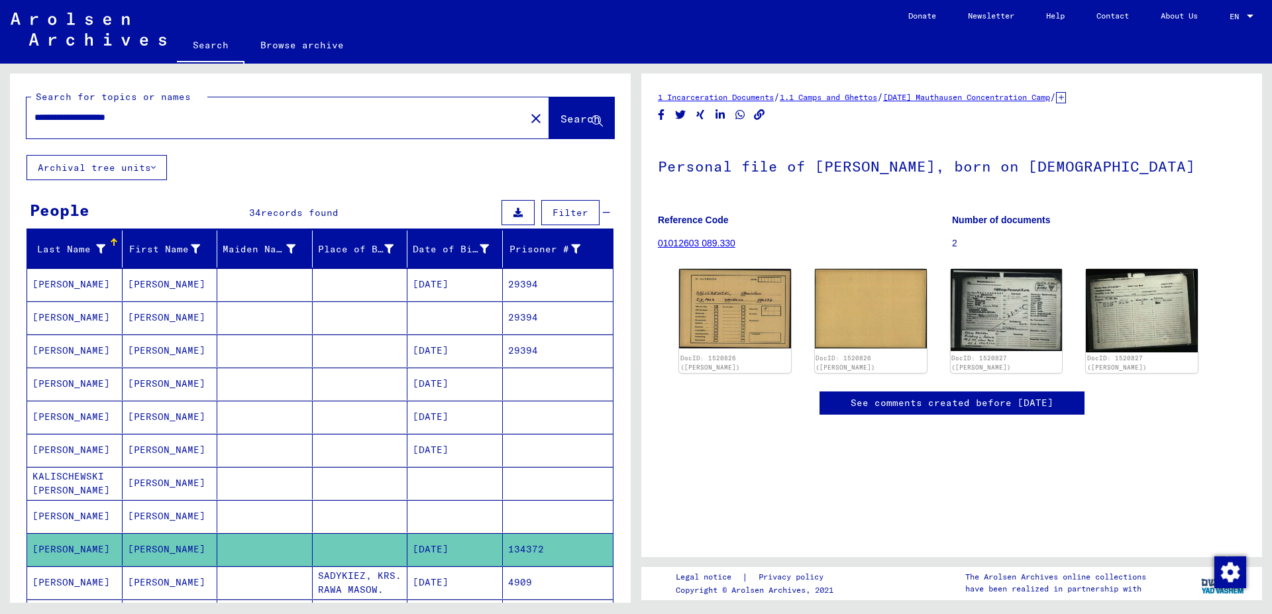
click at [558, 575] on mat-cell "4909" at bounding box center [558, 582] width 111 height 32
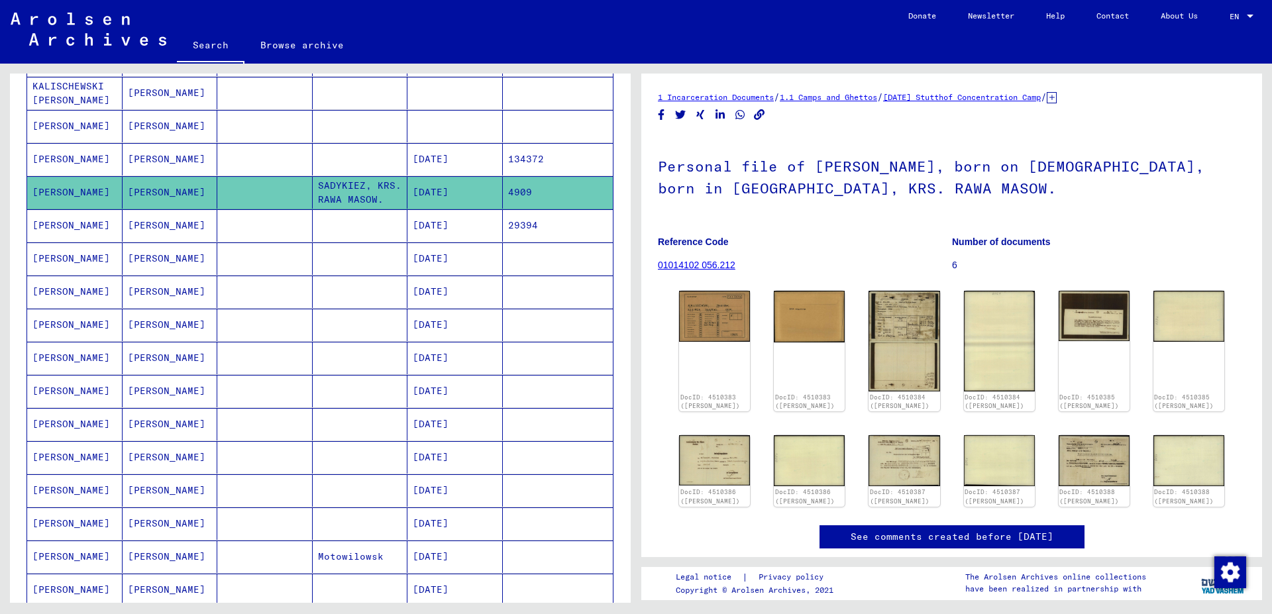
scroll to position [419, 0]
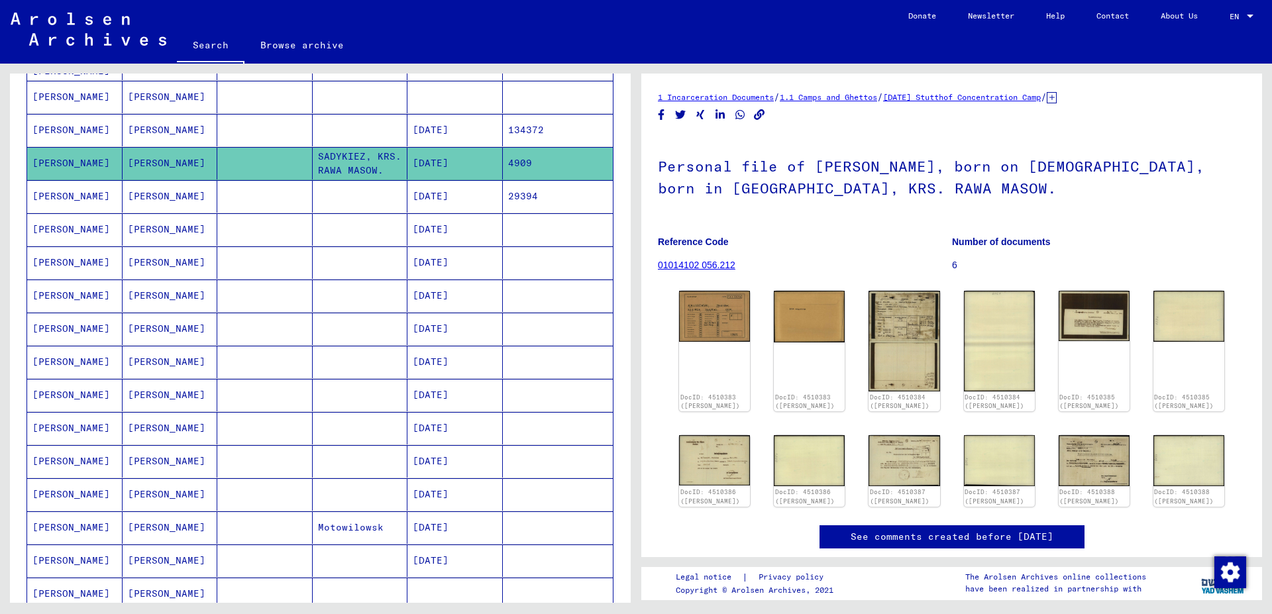
click at [523, 200] on mat-cell "29394" at bounding box center [558, 196] width 111 height 32
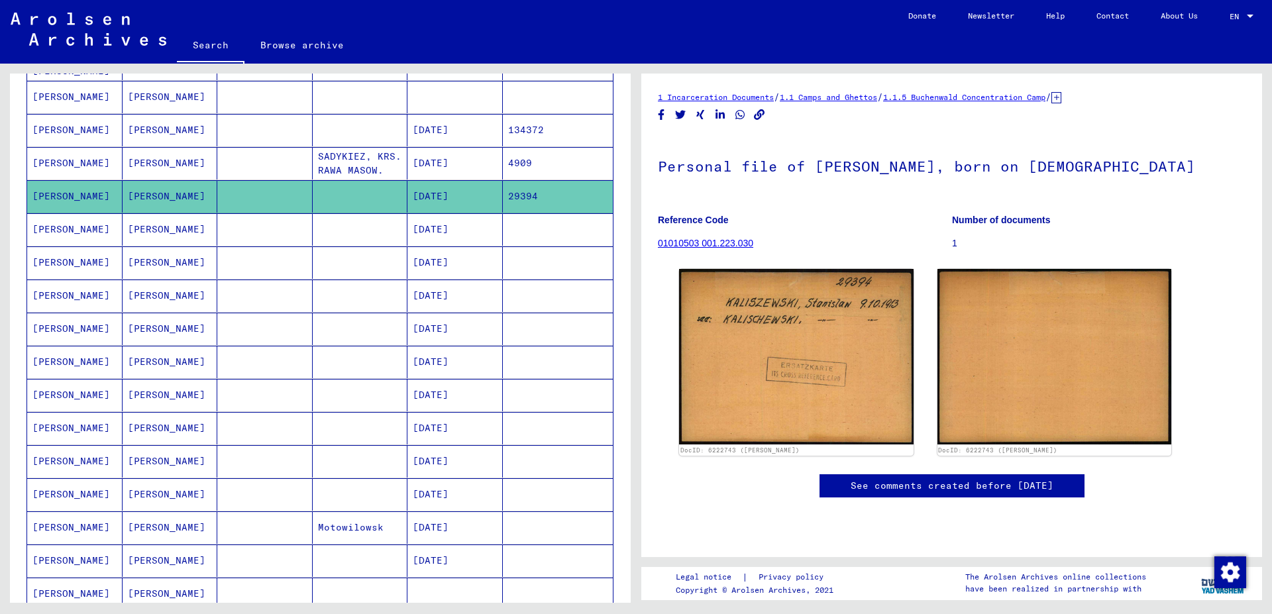
drag, startPoint x: 631, startPoint y: 325, endPoint x: 631, endPoint y: 391, distance: 66.9
click at [631, 391] on div "**********" at bounding box center [318, 333] width 636 height 539
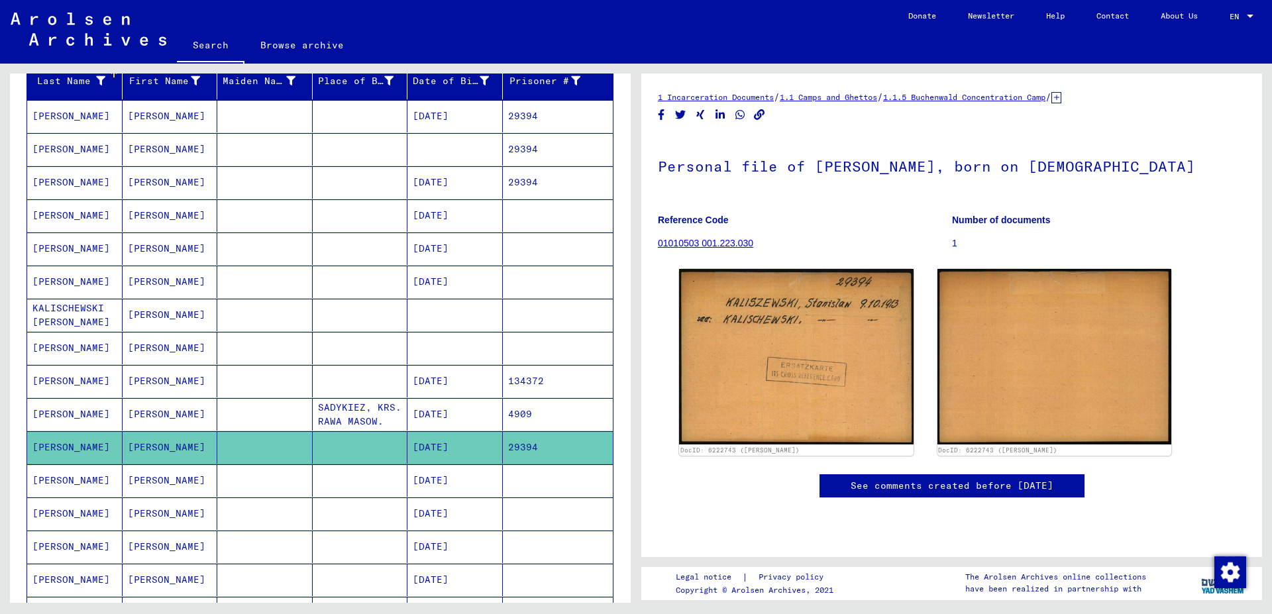
scroll to position [162, 0]
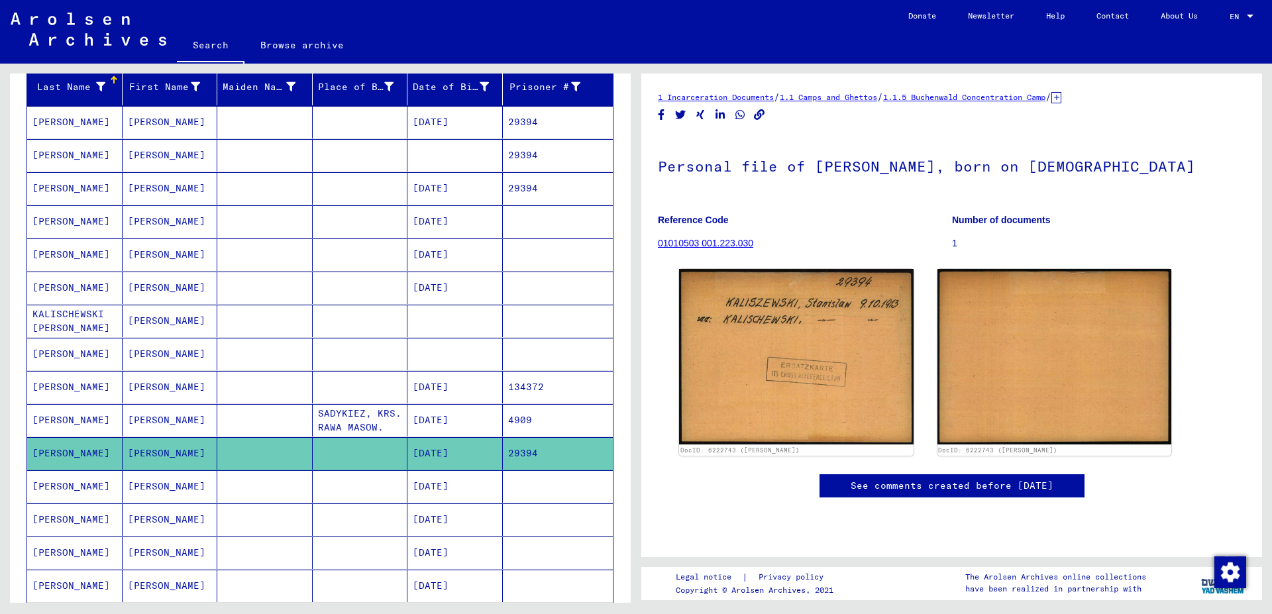
click at [474, 250] on mat-cell "[DATE]" at bounding box center [454, 254] width 95 height 32
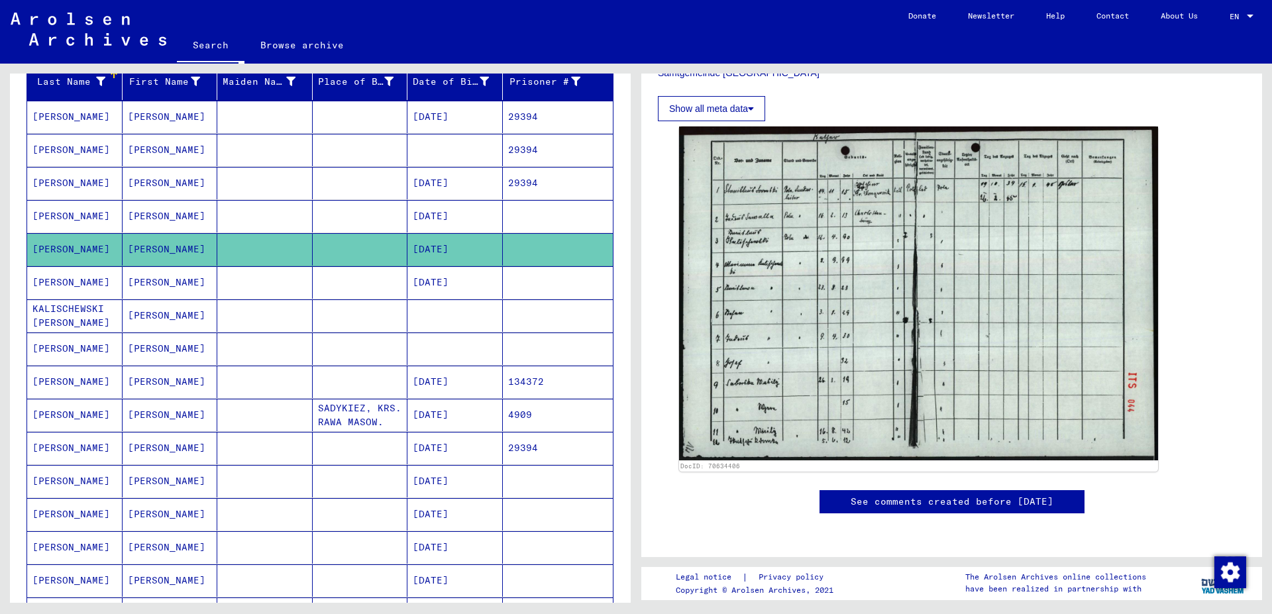
scroll to position [536, 0]
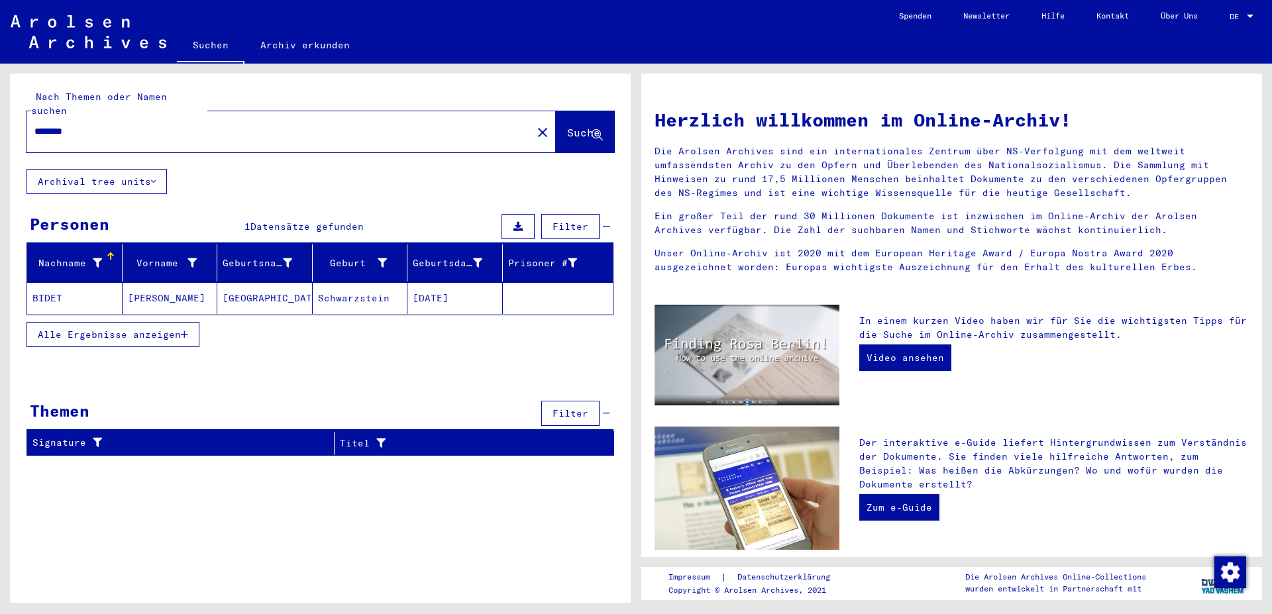
drag, startPoint x: 0, startPoint y: 0, endPoint x: 36, endPoint y: 104, distance: 110.0
click at [36, 125] on input "********" at bounding box center [274, 132] width 481 height 14
click at [36, 117] on div "********" at bounding box center [270, 132] width 489 height 30
drag, startPoint x: 93, startPoint y: 121, endPoint x: 19, endPoint y: 115, distance: 75.0
click at [34, 125] on input "********" at bounding box center [274, 132] width 481 height 14
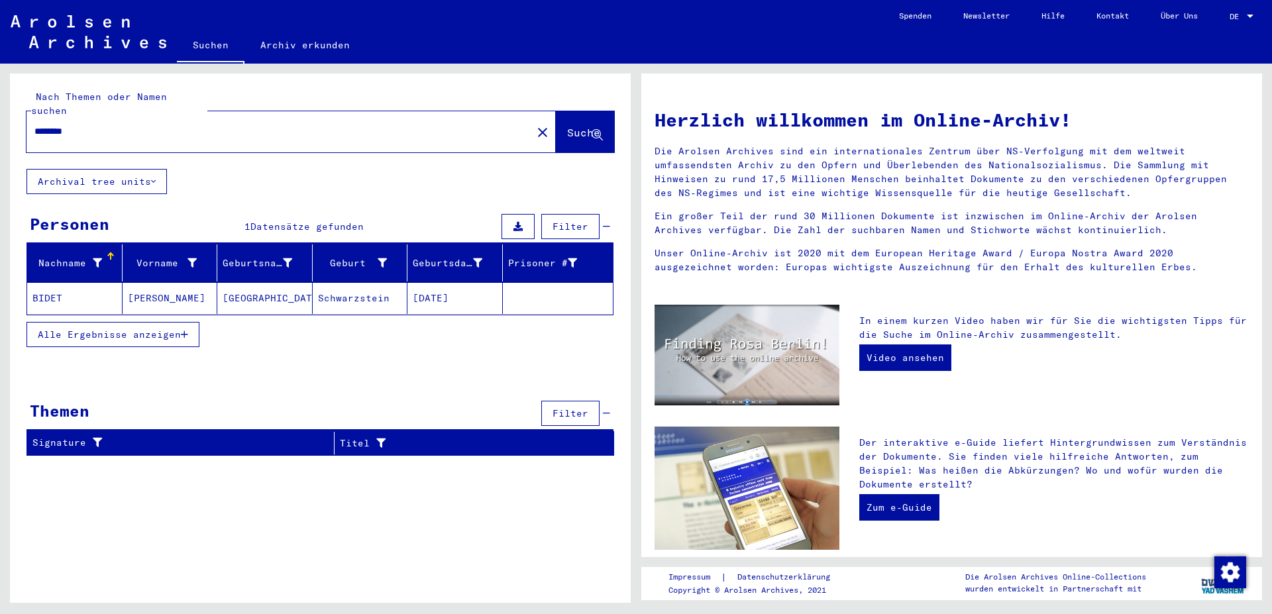
paste input "**********"
click at [161, 125] on input "**********" at bounding box center [274, 132] width 481 height 14
click at [146, 125] on input "**********" at bounding box center [274, 132] width 481 height 14
type input "**********"
click at [577, 126] on span "Suche" at bounding box center [583, 132] width 33 height 13
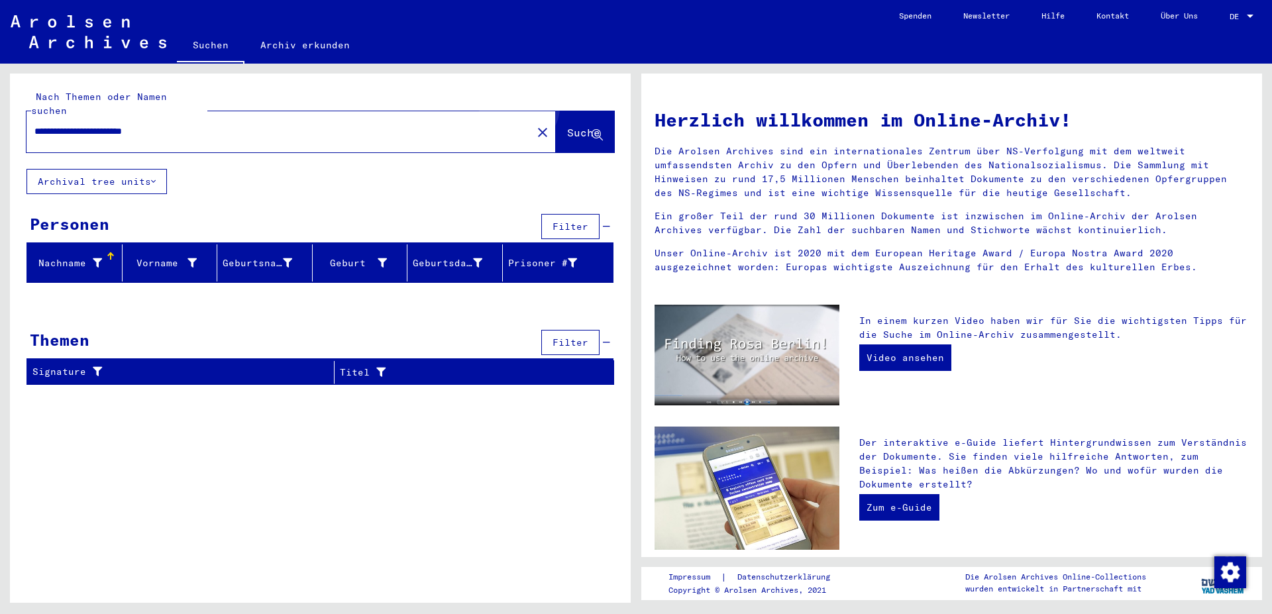
click at [566, 111] on button "Suche" at bounding box center [585, 131] width 58 height 41
click at [207, 125] on input "**********" at bounding box center [274, 132] width 481 height 14
